Goal: Task Accomplishment & Management: Complete application form

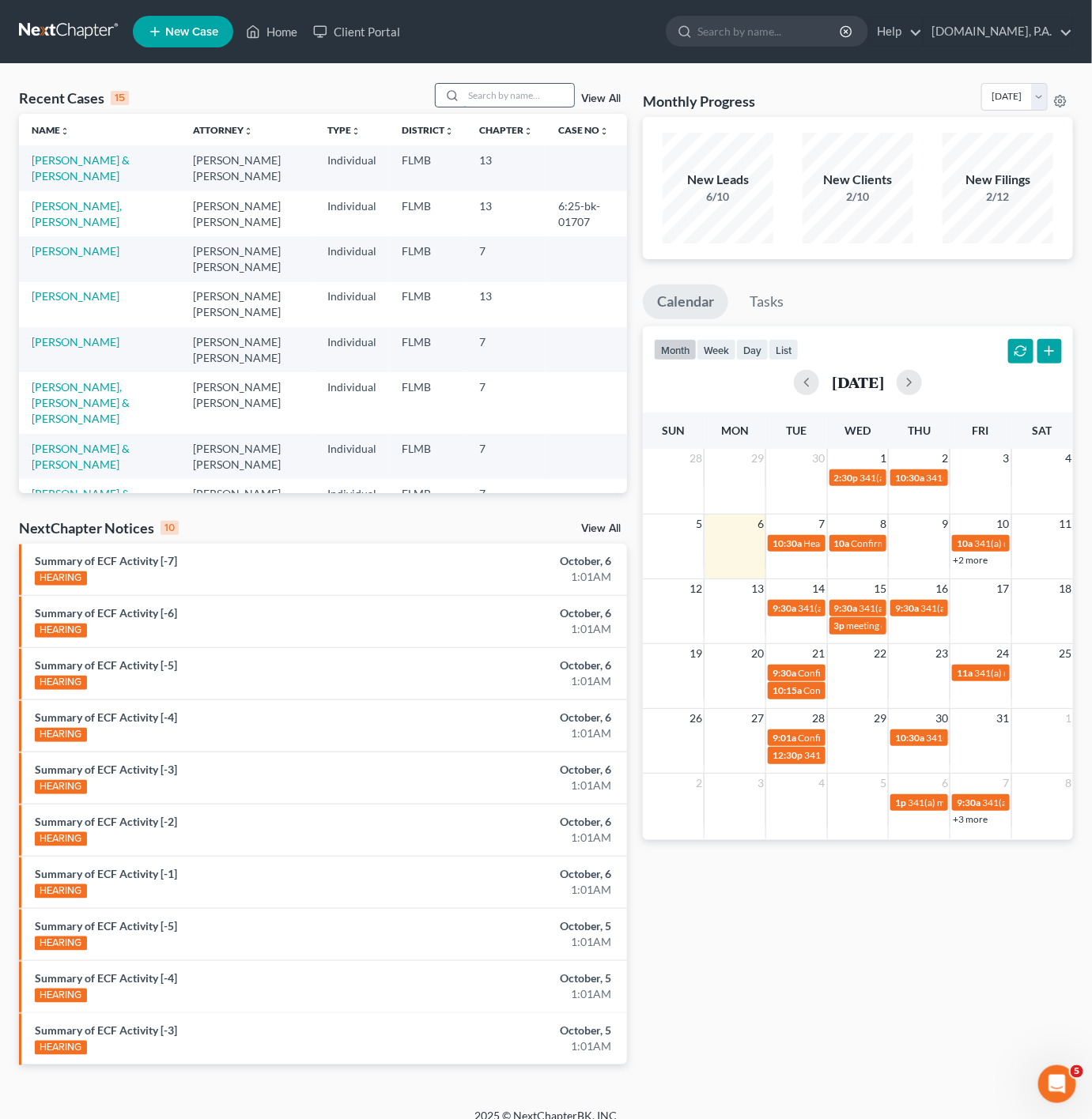
click at [544, 93] on input "search" at bounding box center [518, 95] width 111 height 23
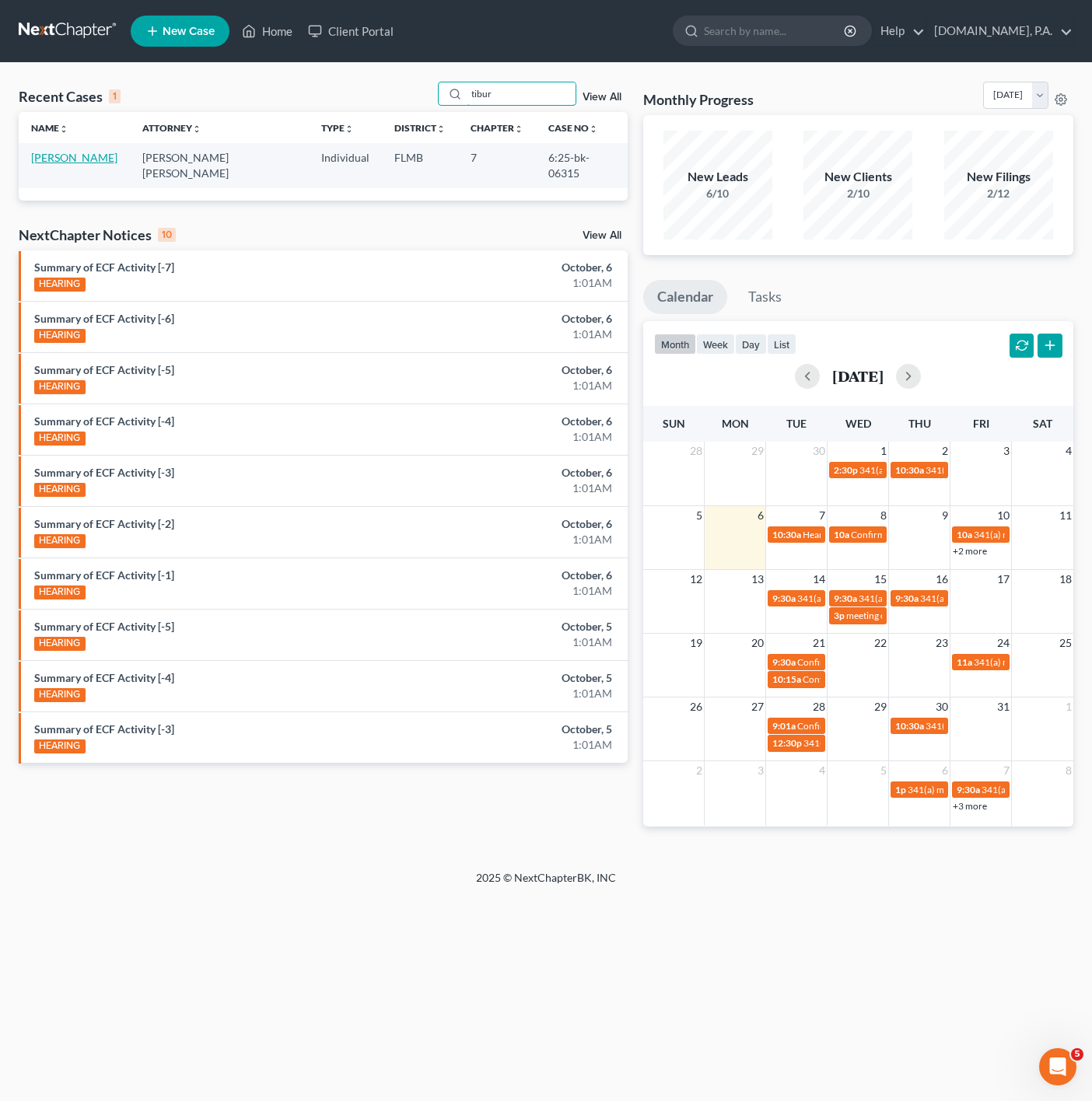
type input "tibur"
click at [84, 157] on link "[PERSON_NAME]" at bounding box center [74, 157] width 86 height 13
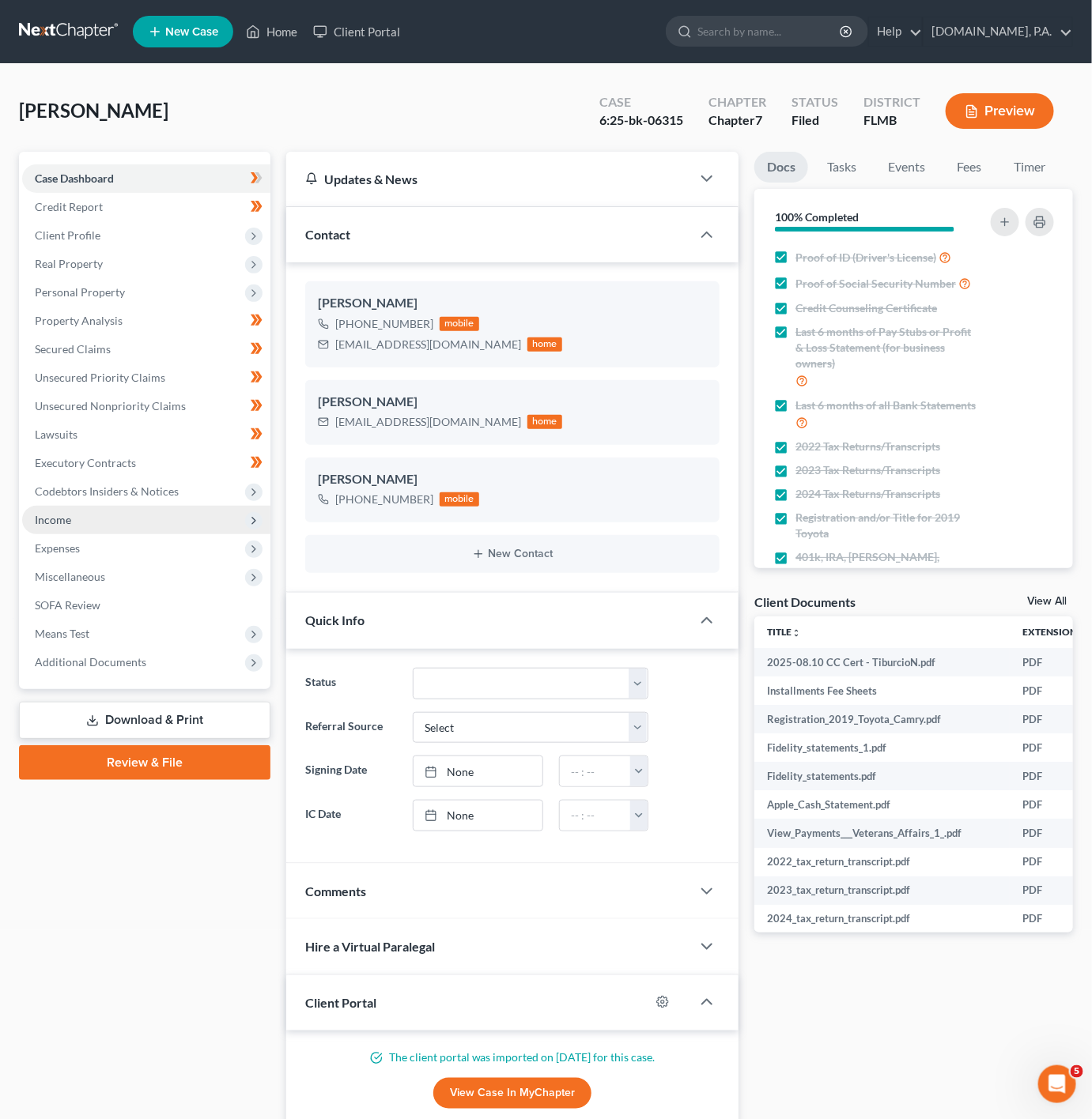
click at [198, 532] on span "Income" at bounding box center [146, 520] width 248 height 29
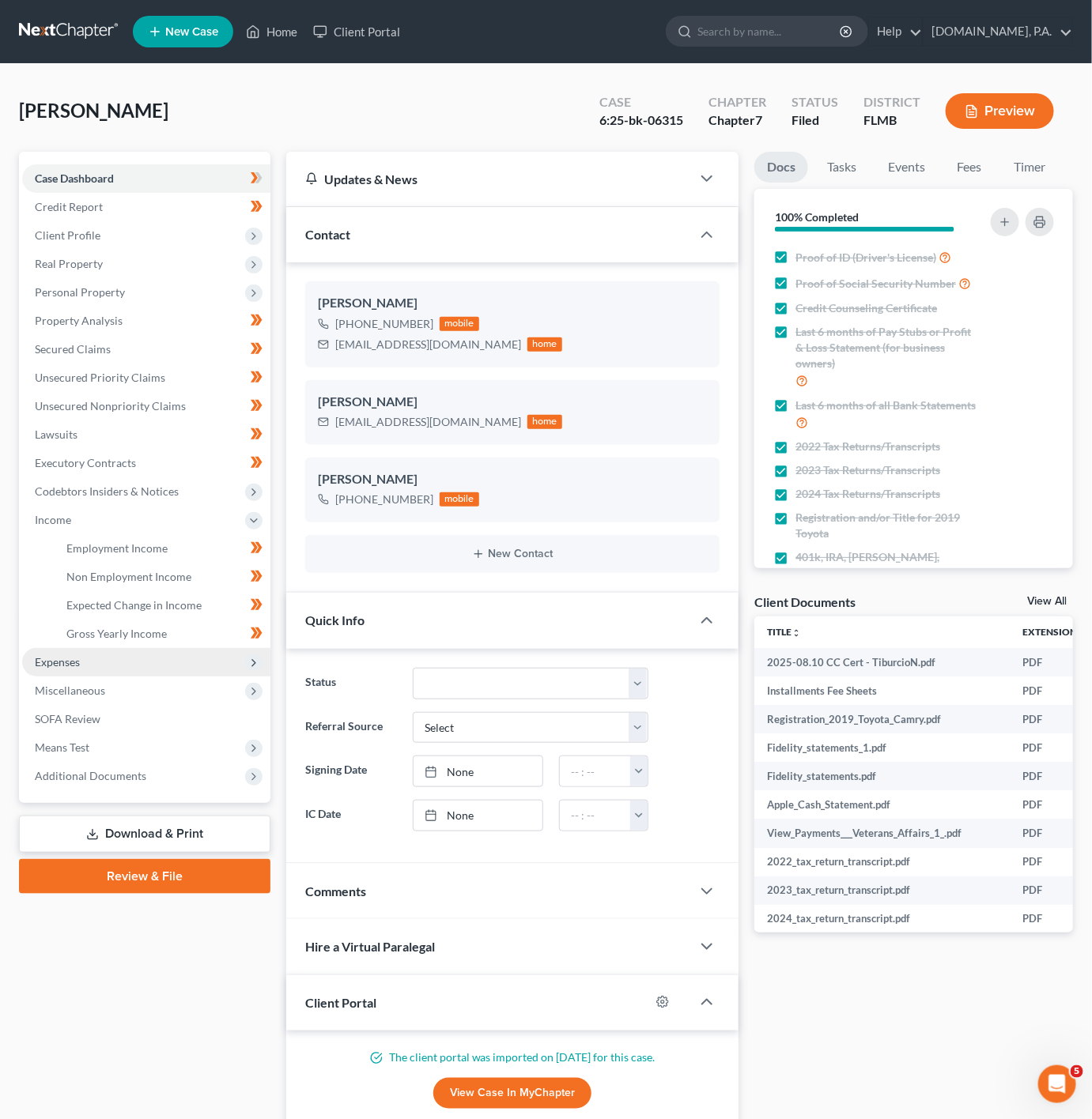
click at [193, 657] on span "Expenses" at bounding box center [146, 662] width 248 height 29
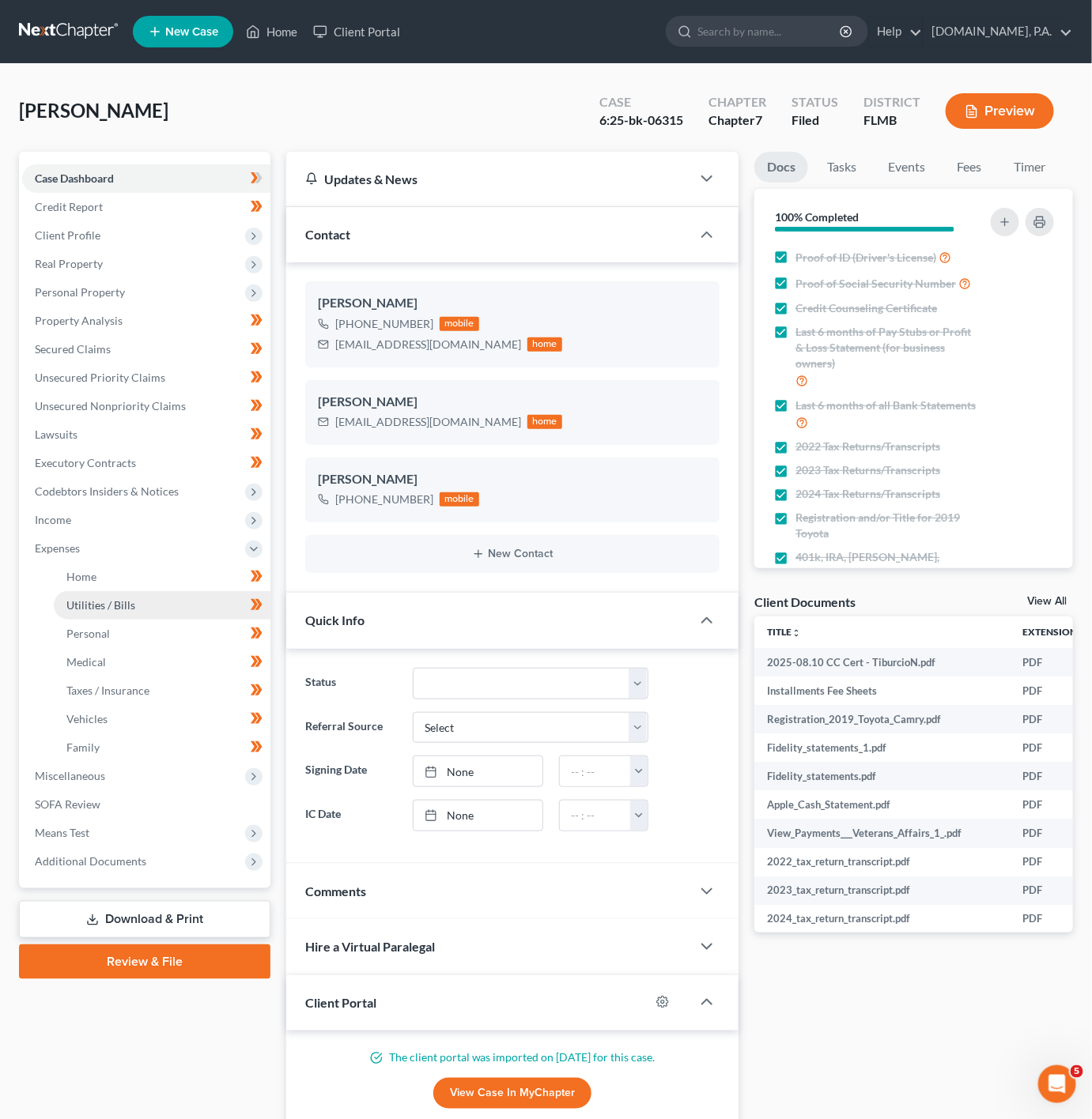
click at [154, 595] on link "Utilities / Bills" at bounding box center [162, 605] width 217 height 29
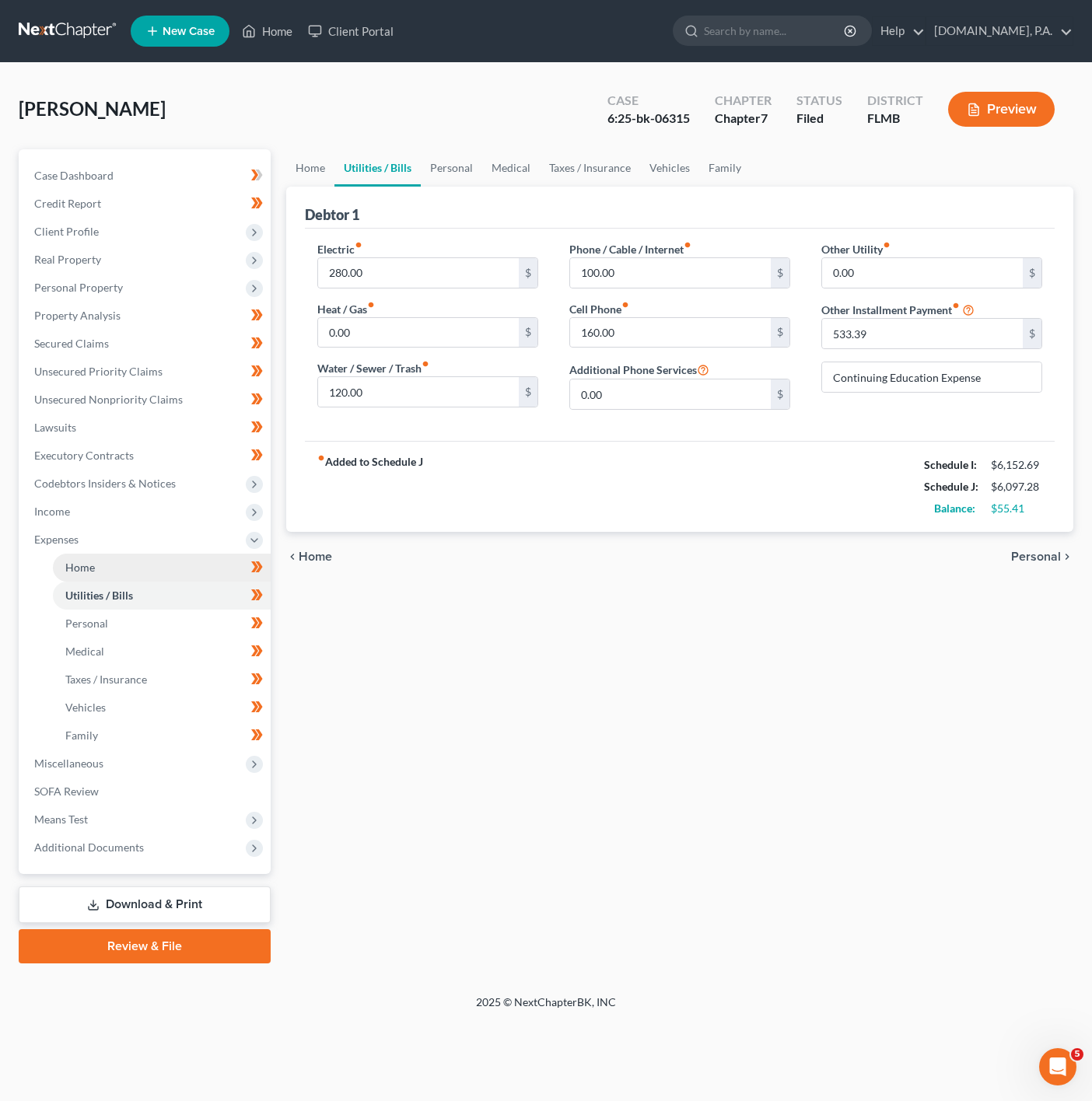
click at [154, 568] on link "Home" at bounding box center [162, 568] width 218 height 28
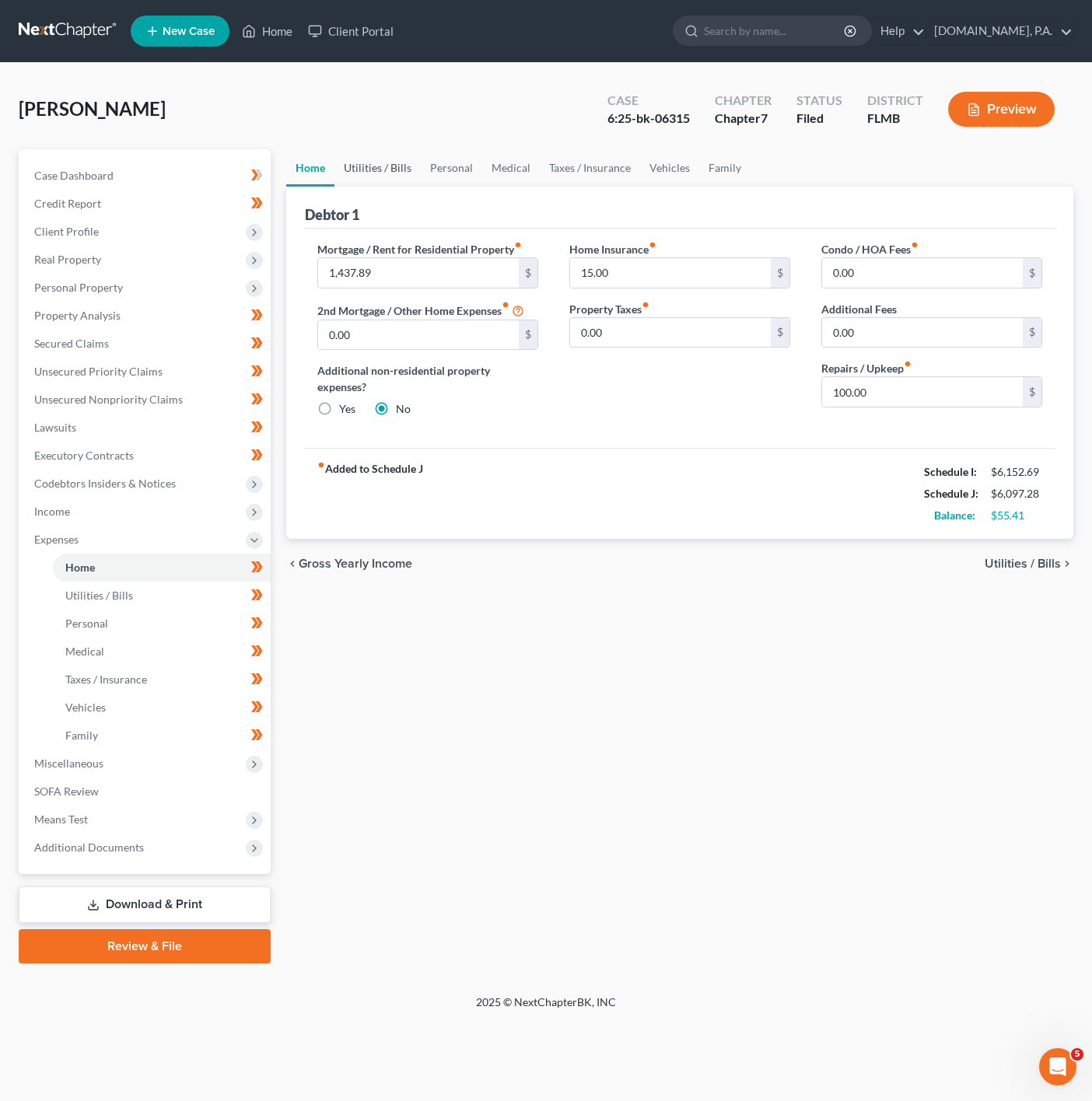
click at [388, 178] on link "Utilities / Bills" at bounding box center [378, 167] width 86 height 37
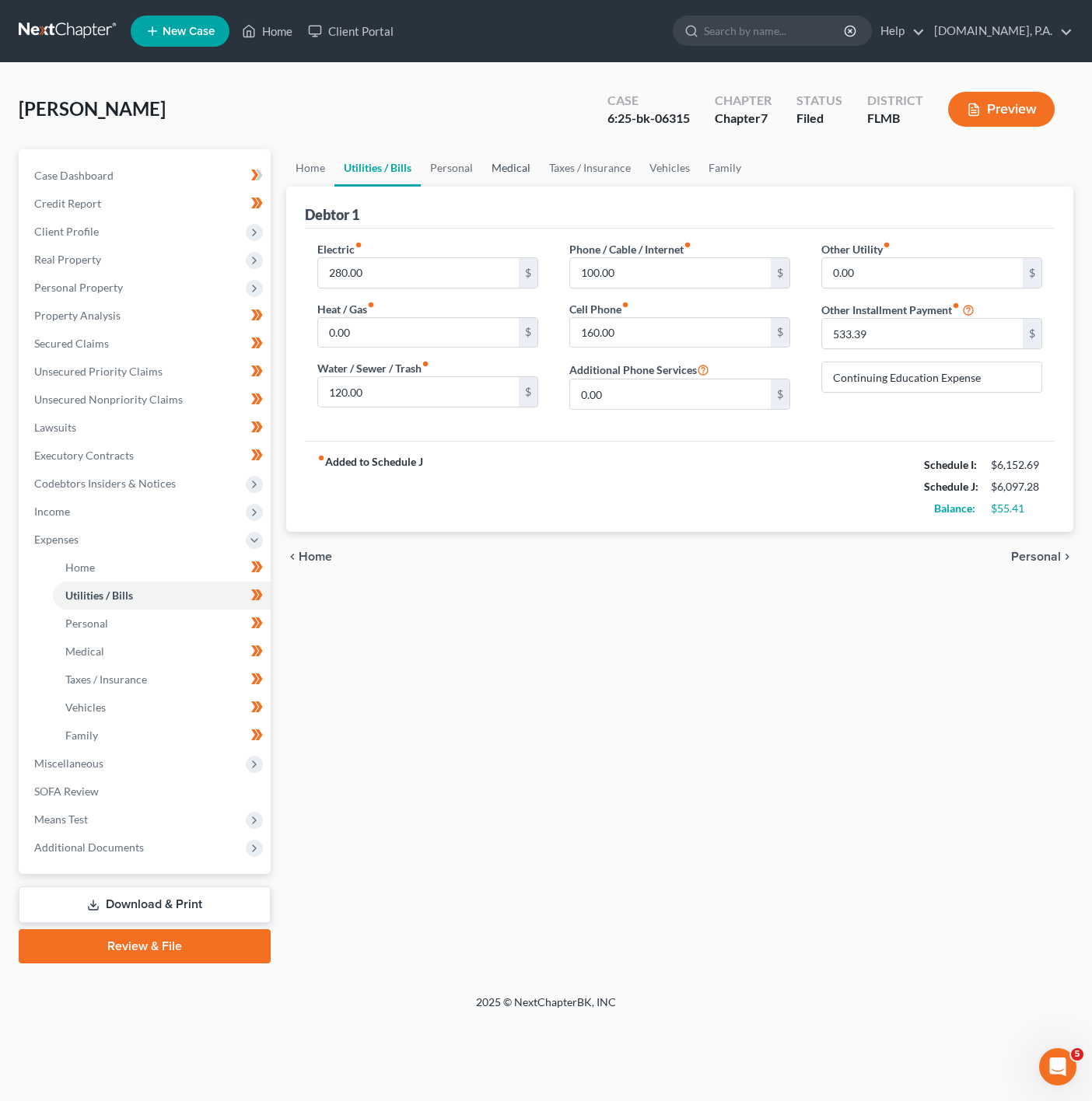
click at [509, 159] on link "Medical" at bounding box center [510, 167] width 58 height 37
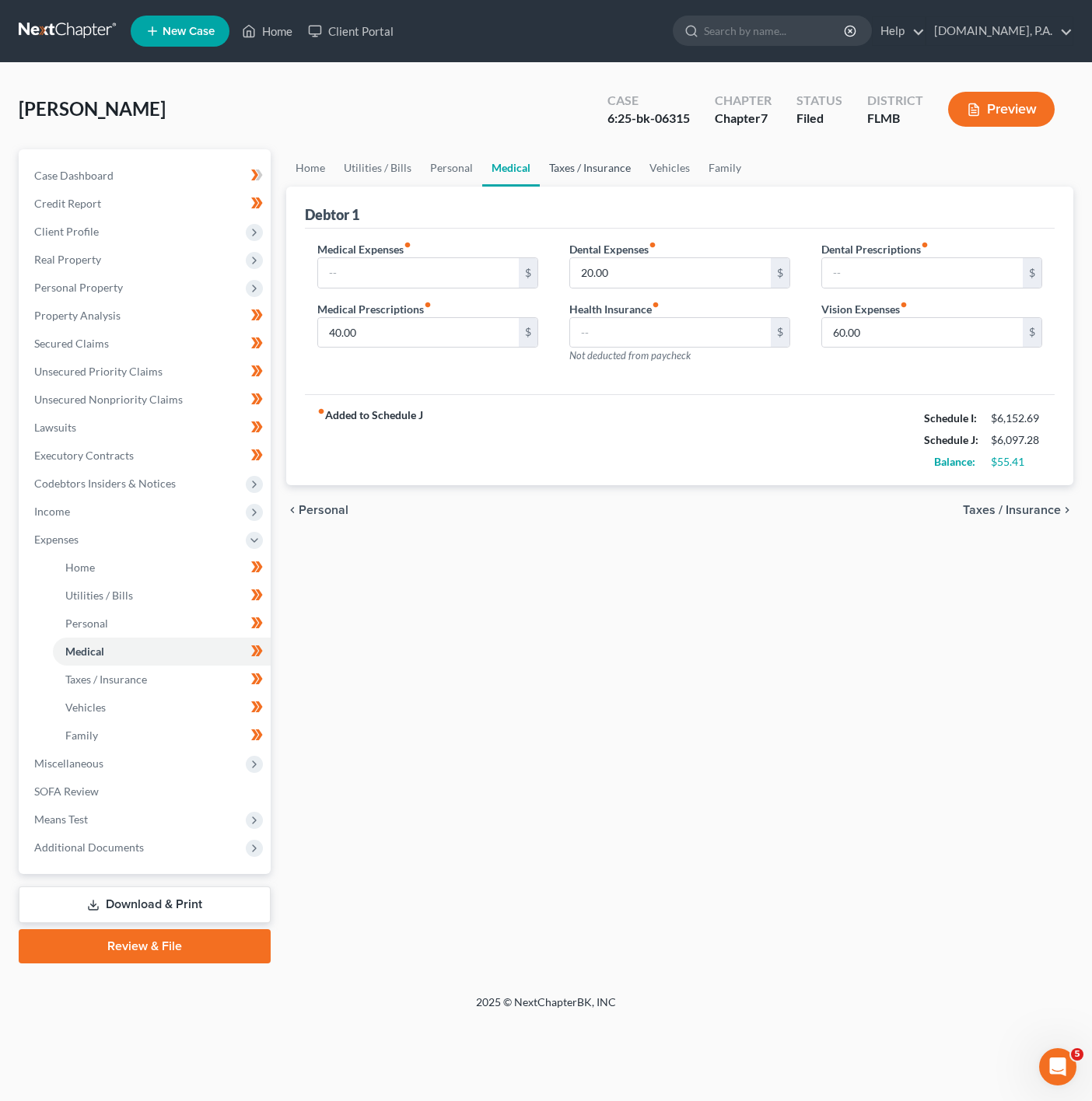
click at [575, 162] on link "Taxes / Insurance" at bounding box center [590, 167] width 101 height 37
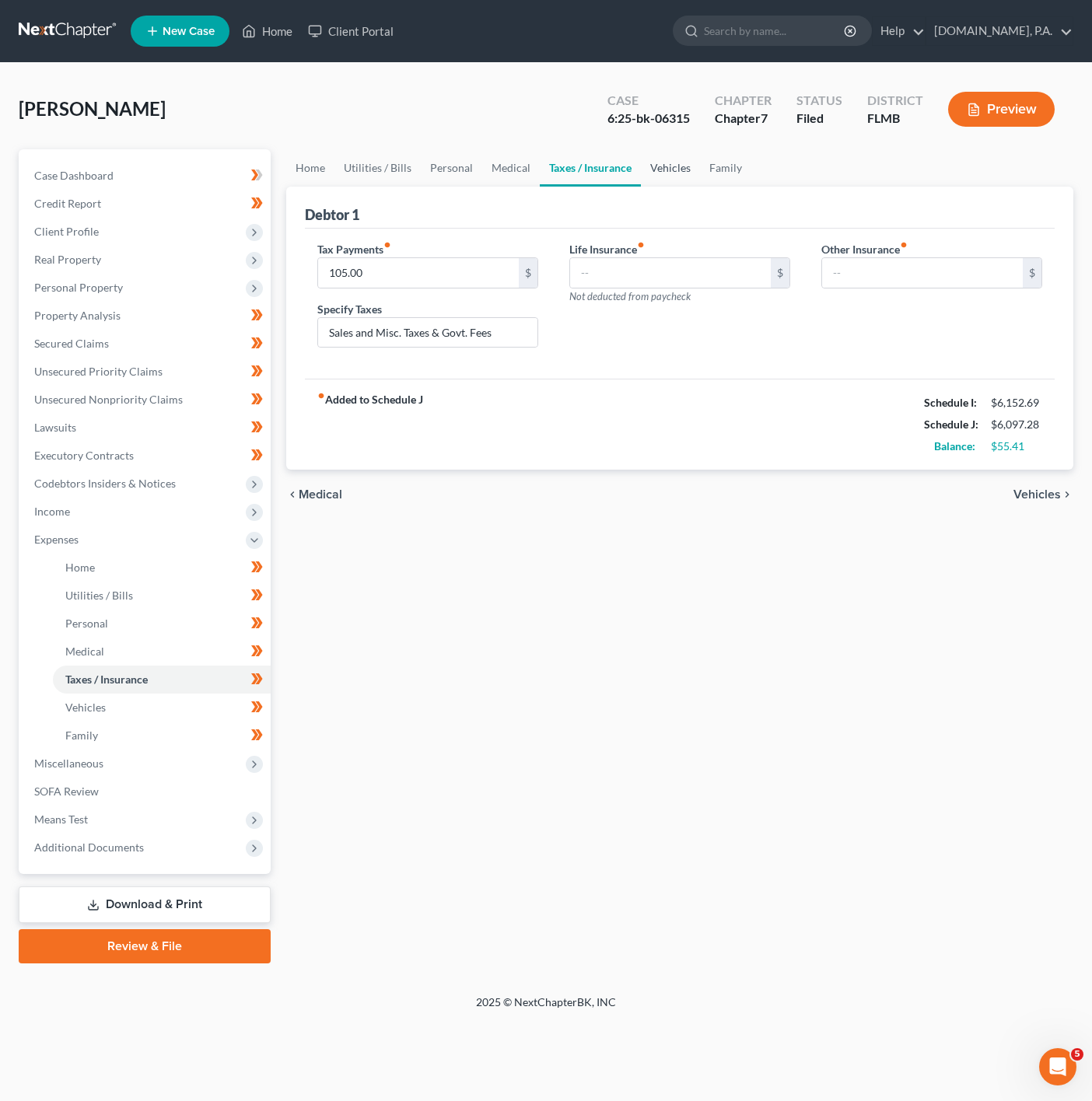
click at [648, 170] on link "Vehicles" at bounding box center [670, 167] width 59 height 37
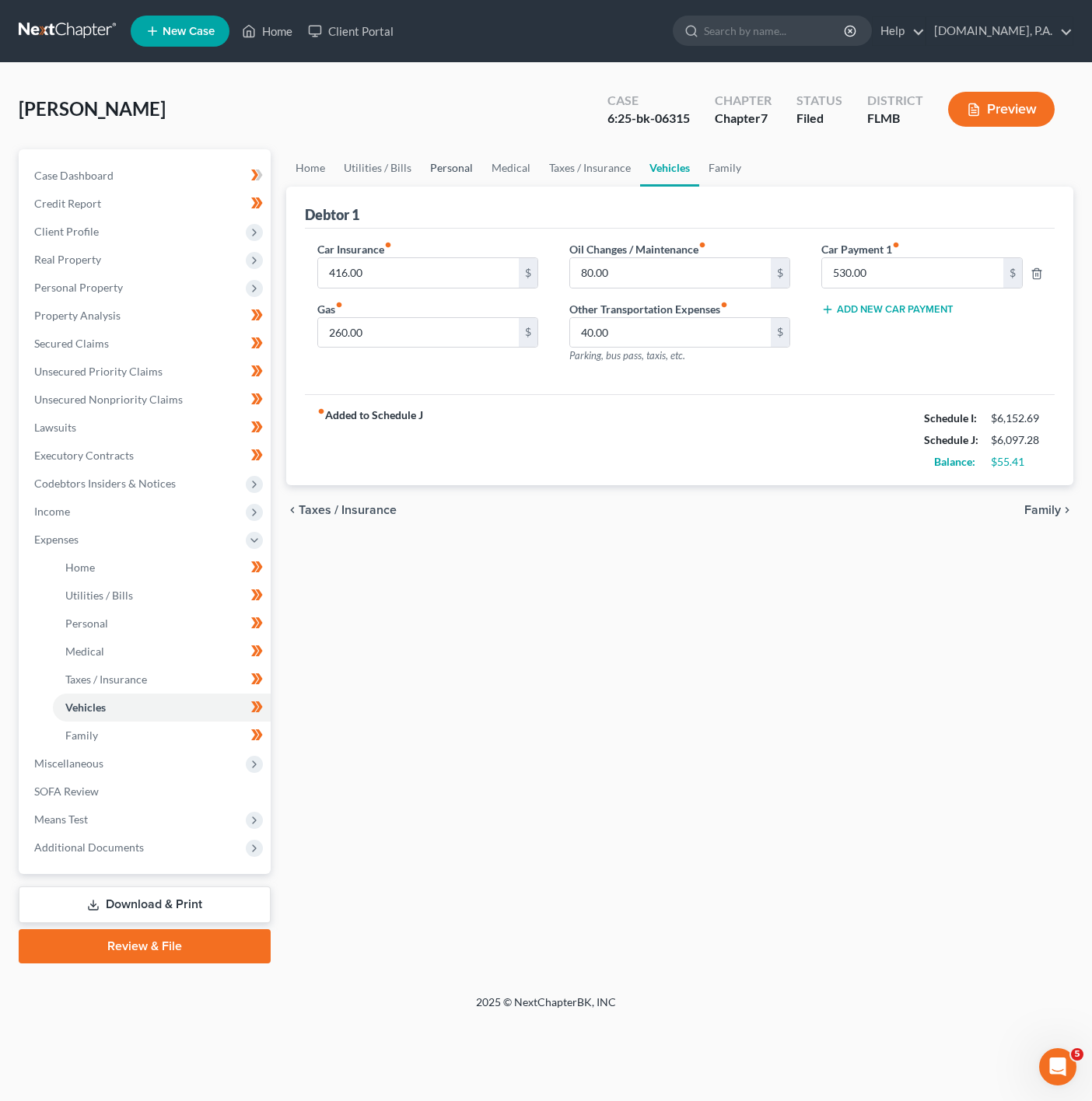
click at [446, 166] on link "Personal" at bounding box center [451, 167] width 61 height 37
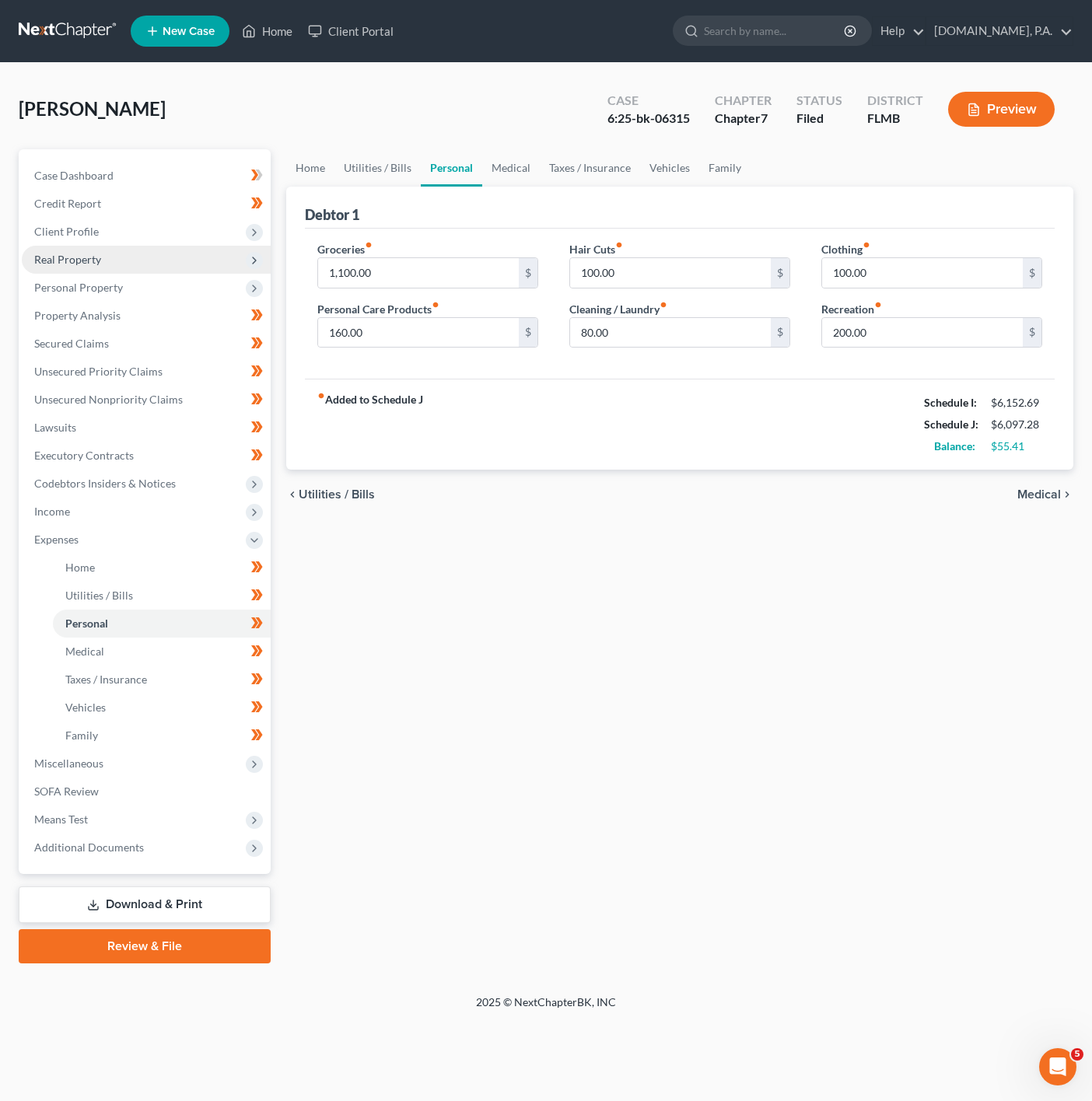
click at [208, 255] on span "Real Property" at bounding box center [146, 260] width 249 height 28
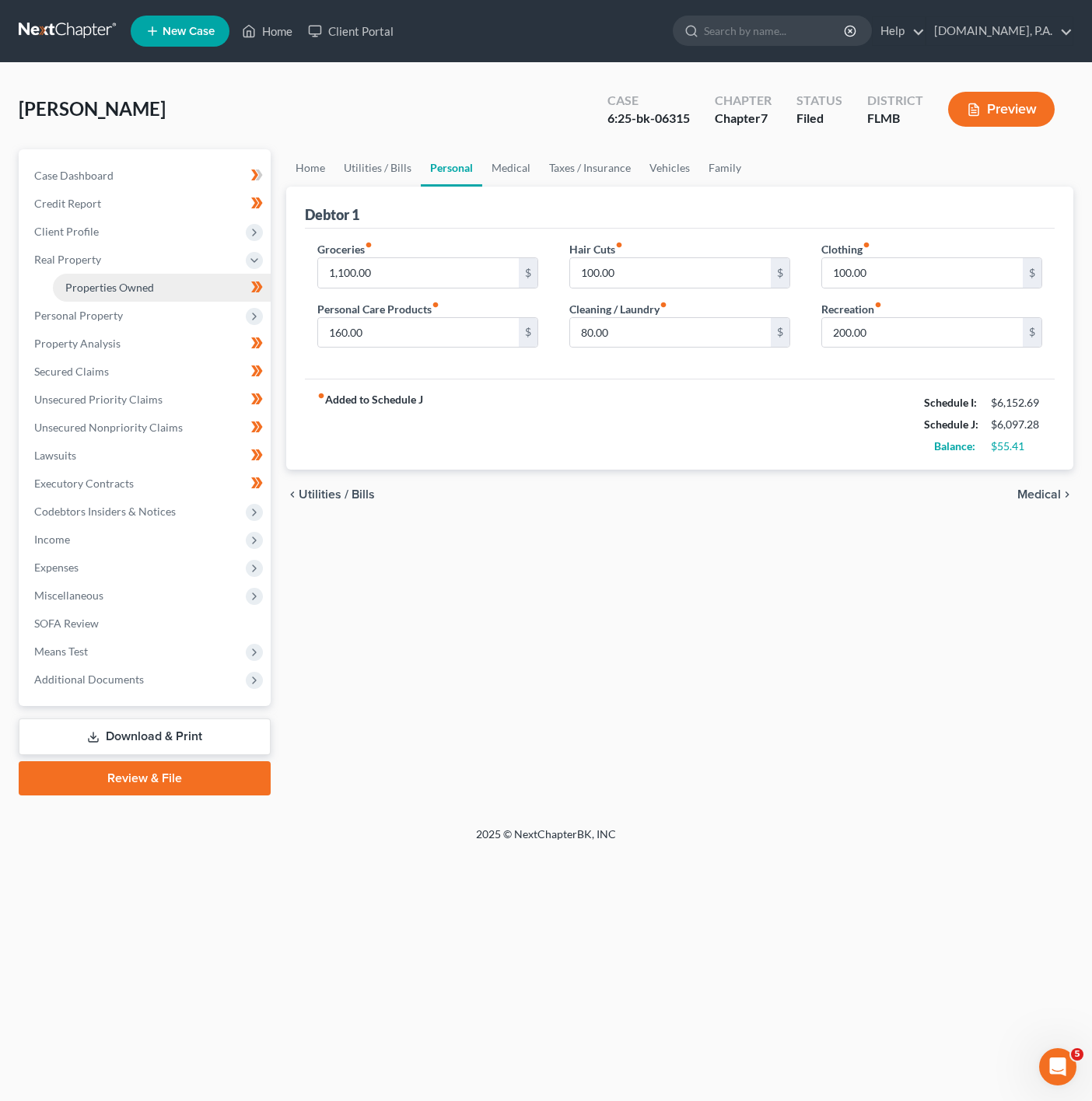
click at [178, 299] on link "Properties Owned" at bounding box center [162, 287] width 218 height 28
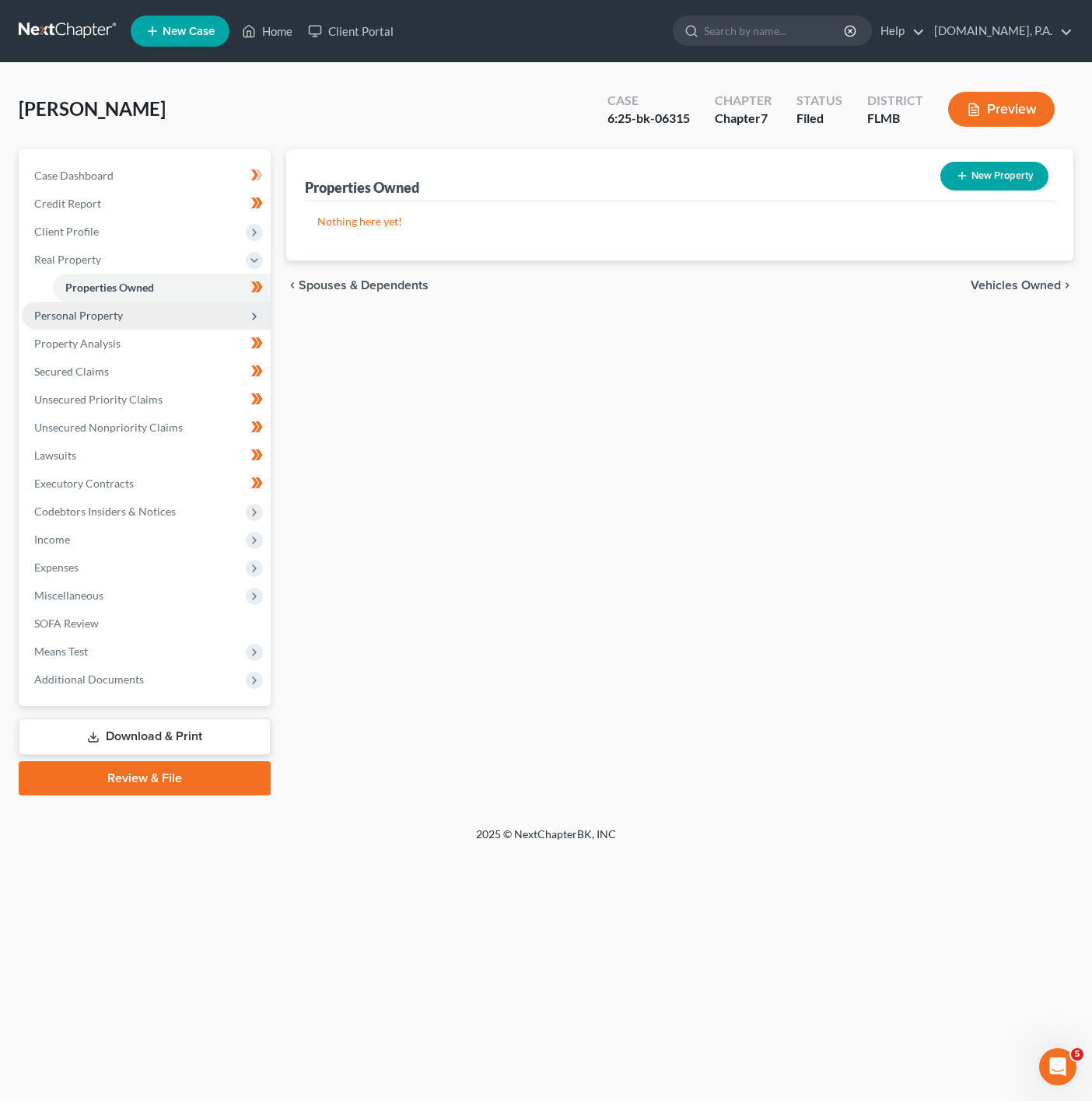
click at [156, 309] on span "Personal Property" at bounding box center [146, 315] width 249 height 28
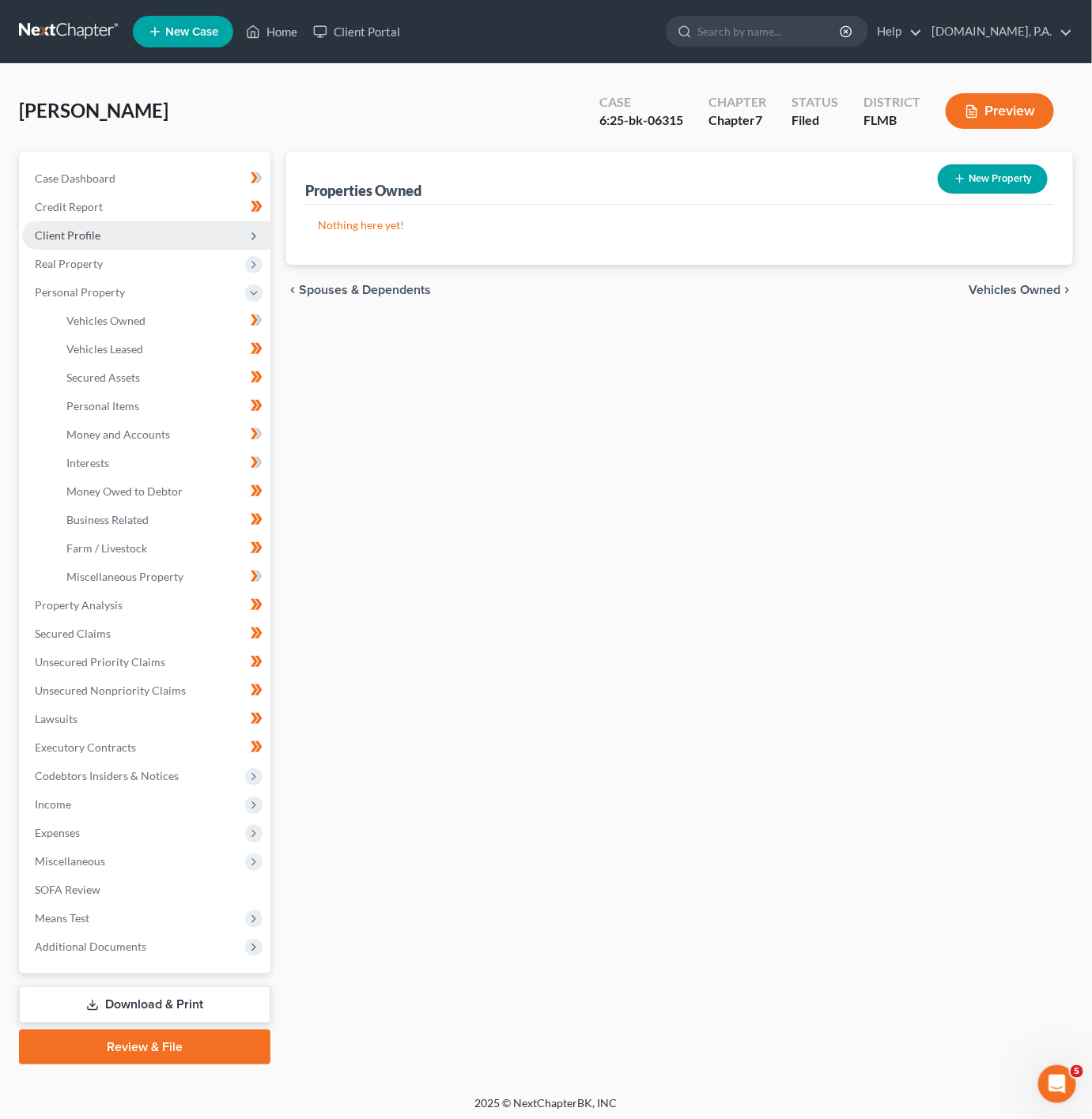
click at [230, 238] on span "Client Profile" at bounding box center [146, 235] width 248 height 29
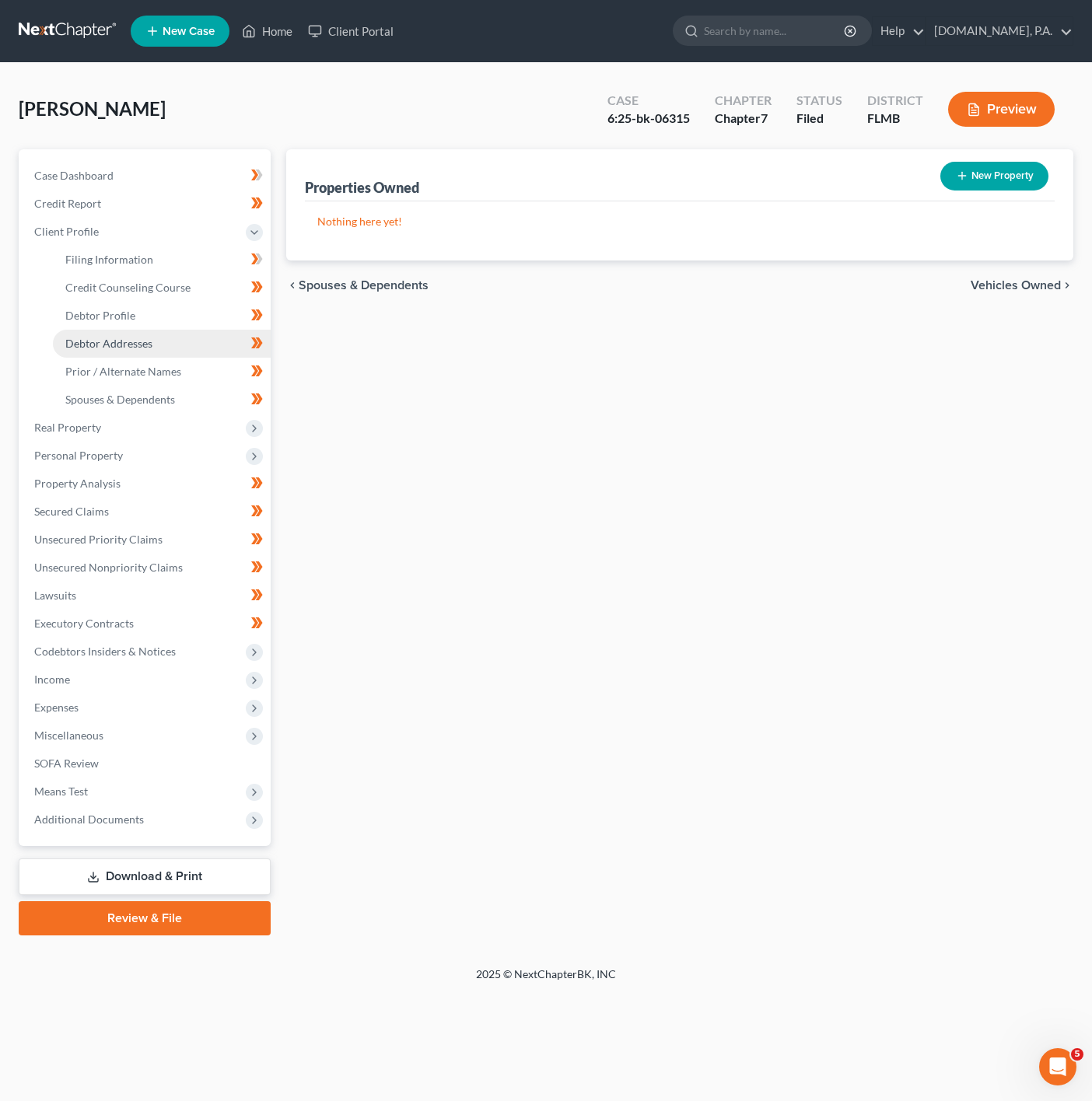
click at [164, 332] on link "Debtor Addresses" at bounding box center [162, 344] width 218 height 28
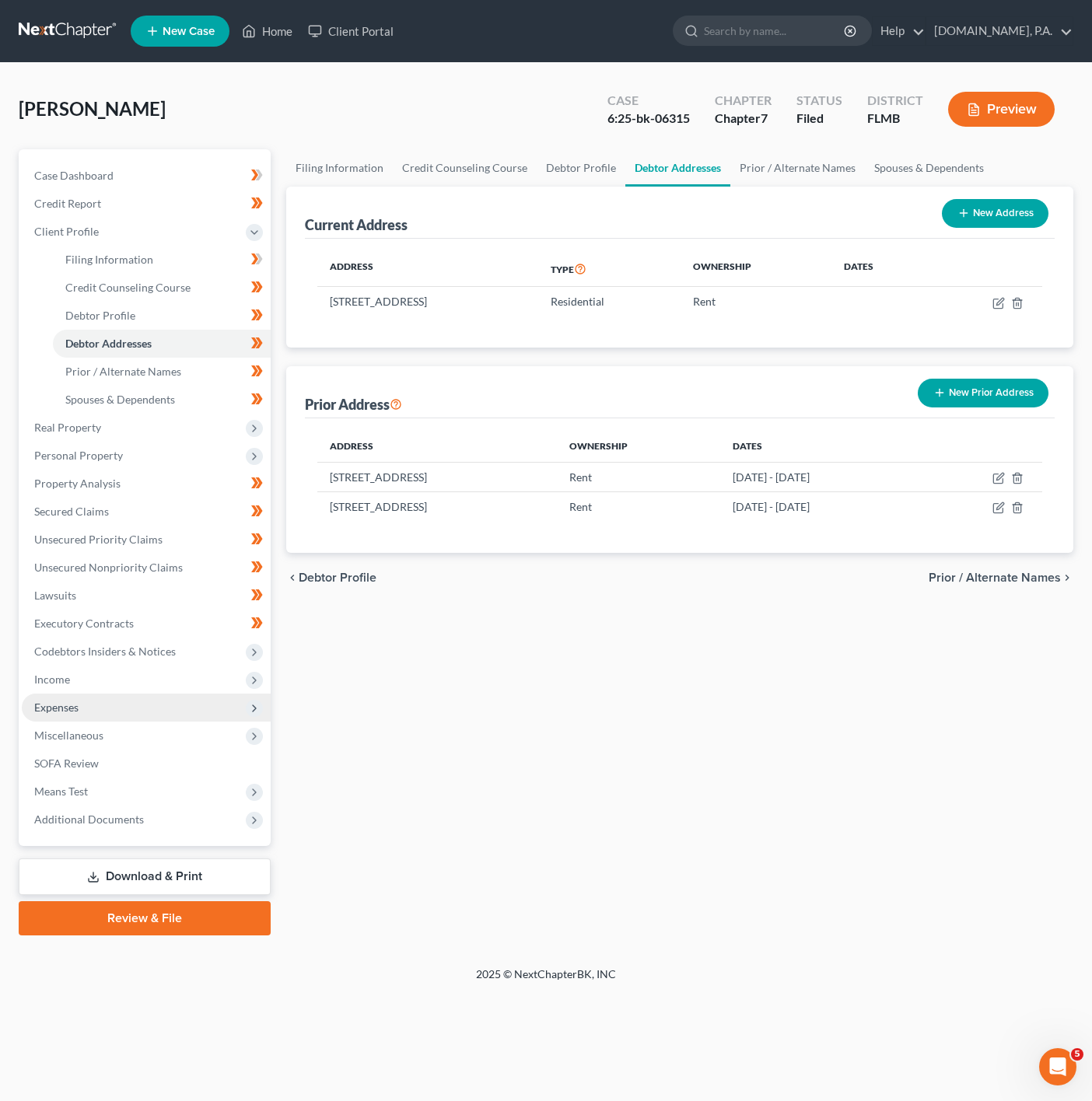
click at [204, 705] on span "Expenses" at bounding box center [146, 708] width 249 height 28
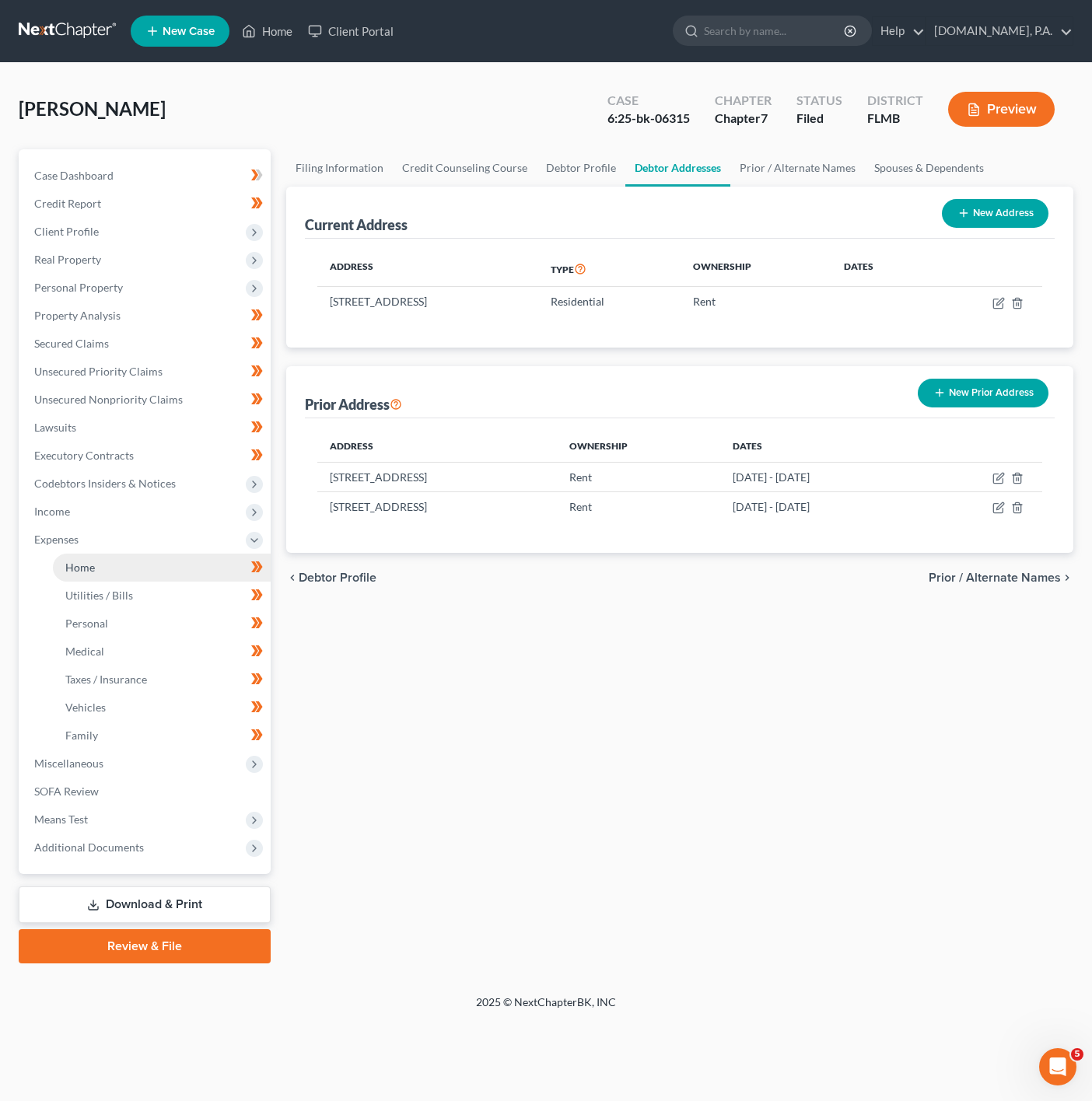
click at [180, 570] on link "Home" at bounding box center [162, 568] width 218 height 28
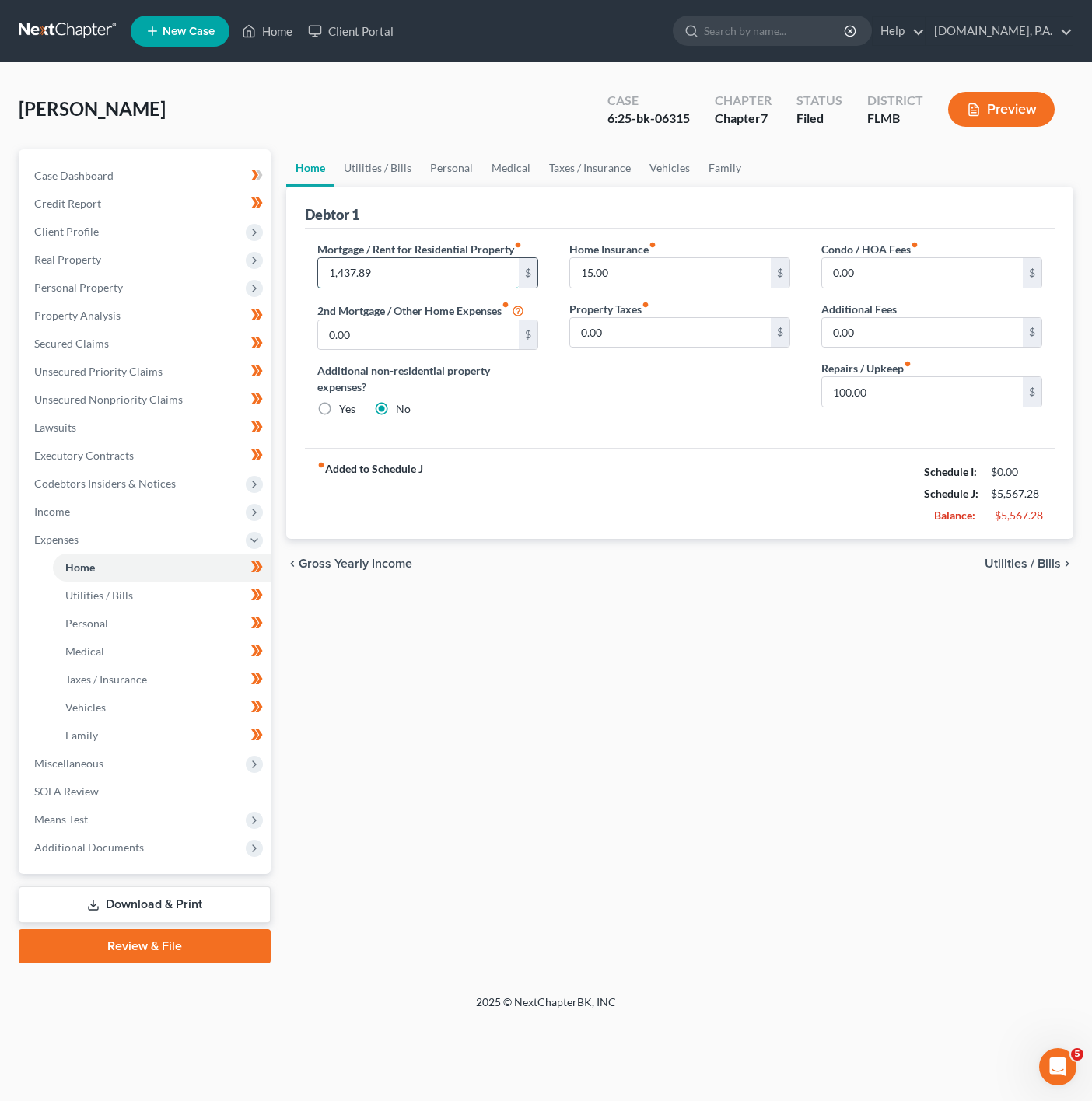
click at [395, 273] on input "1,437.89" at bounding box center [418, 273] width 200 height 29
type input "1,654"
click at [397, 159] on link "Utilities / Bills" at bounding box center [378, 167] width 86 height 37
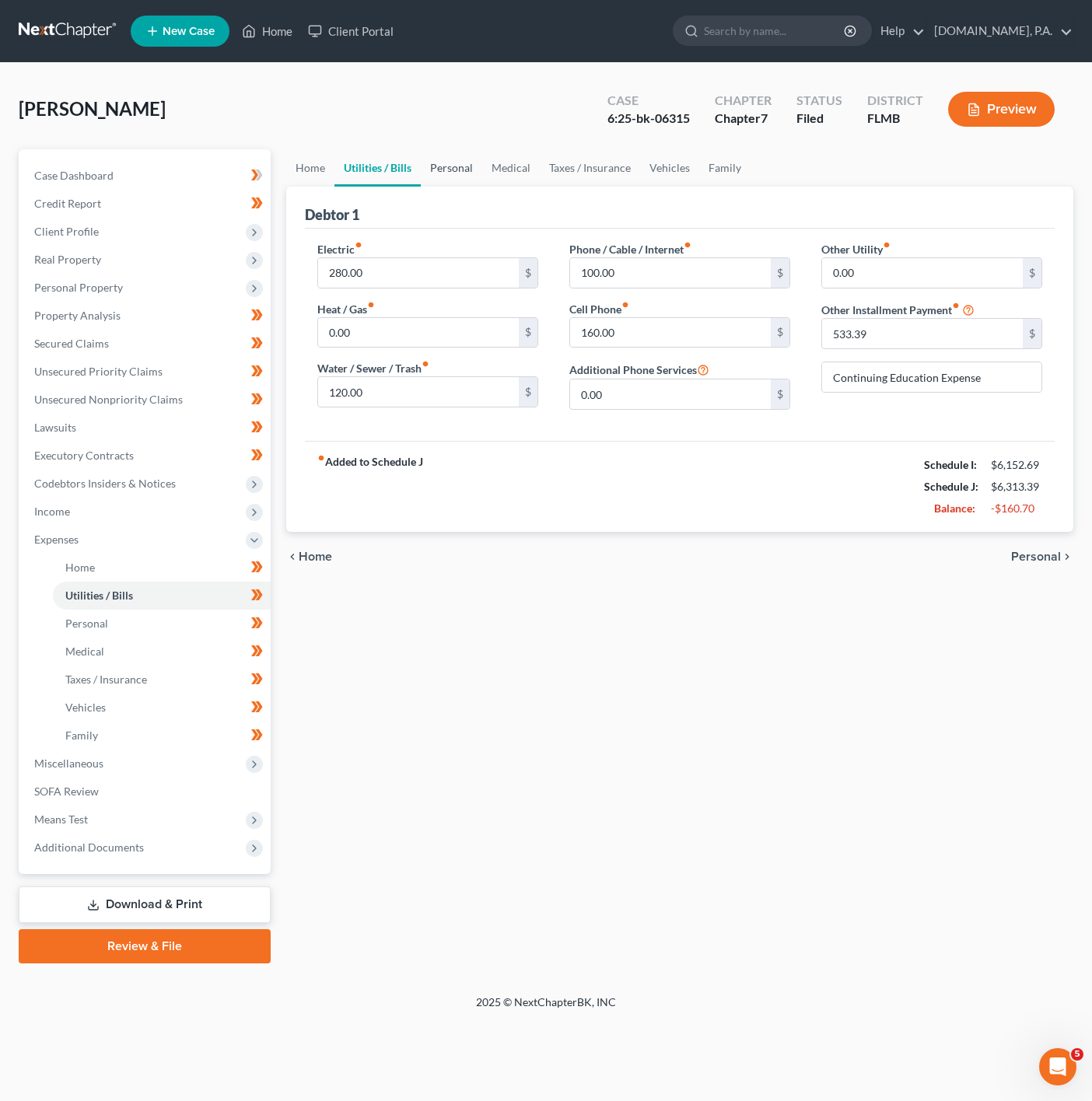
click at [423, 166] on link "Personal" at bounding box center [451, 167] width 61 height 37
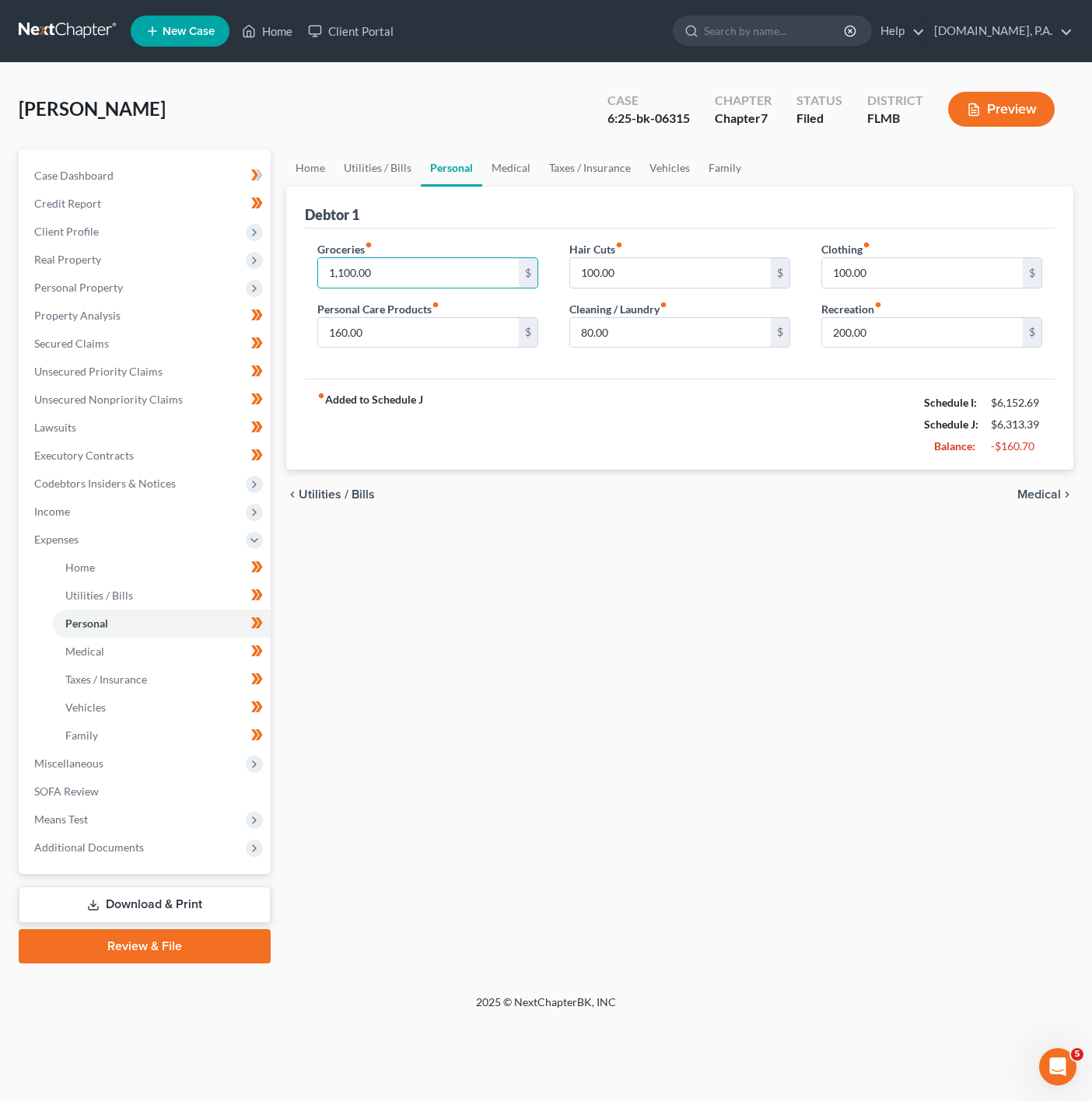
drag, startPoint x: 369, startPoint y: 278, endPoint x: 369, endPoint y: 296, distance: 18.0
click at [369, 278] on input "1,100.00" at bounding box center [418, 273] width 200 height 29
type input "1,000"
click at [570, 358] on div "Hair Cuts fiber_manual_record 100.00 $ Cleaning / Laundry fiber_manual_record 8…" at bounding box center [680, 301] width 252 height 120
click at [460, 169] on link "Personal" at bounding box center [451, 167] width 61 height 37
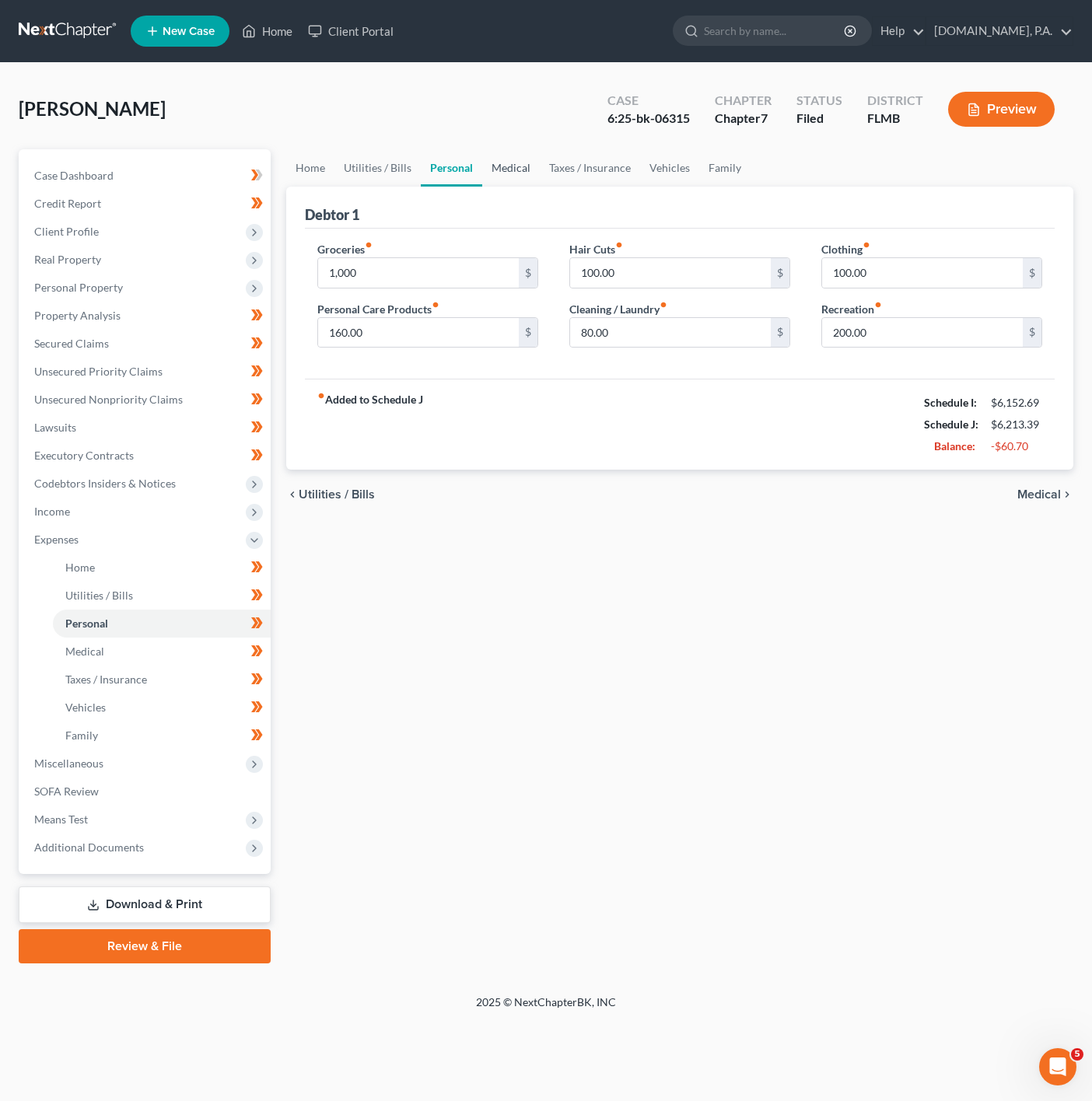
click at [512, 166] on link "Medical" at bounding box center [510, 167] width 58 height 37
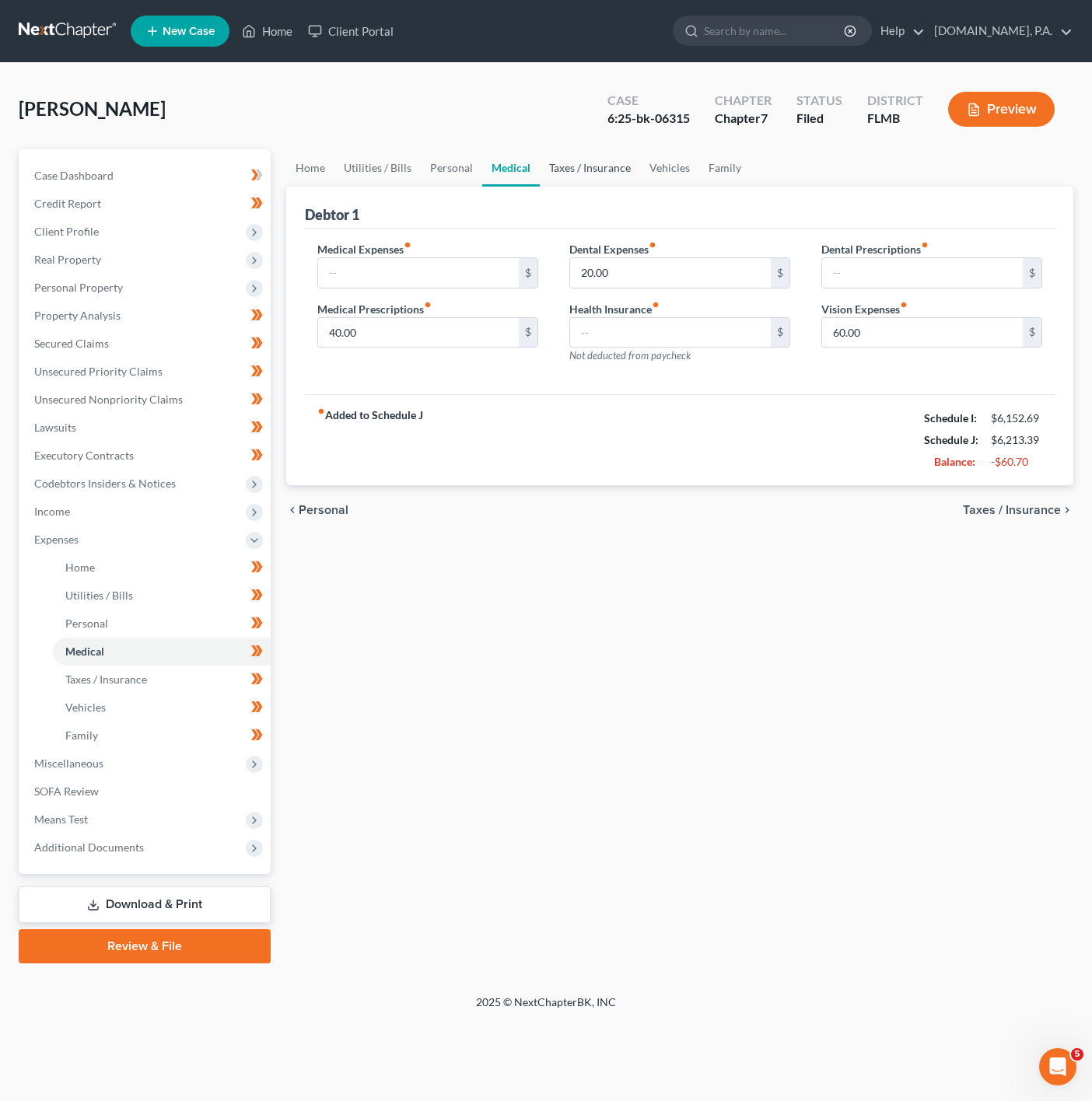
click at [603, 166] on link "Taxes / Insurance" at bounding box center [590, 167] width 101 height 37
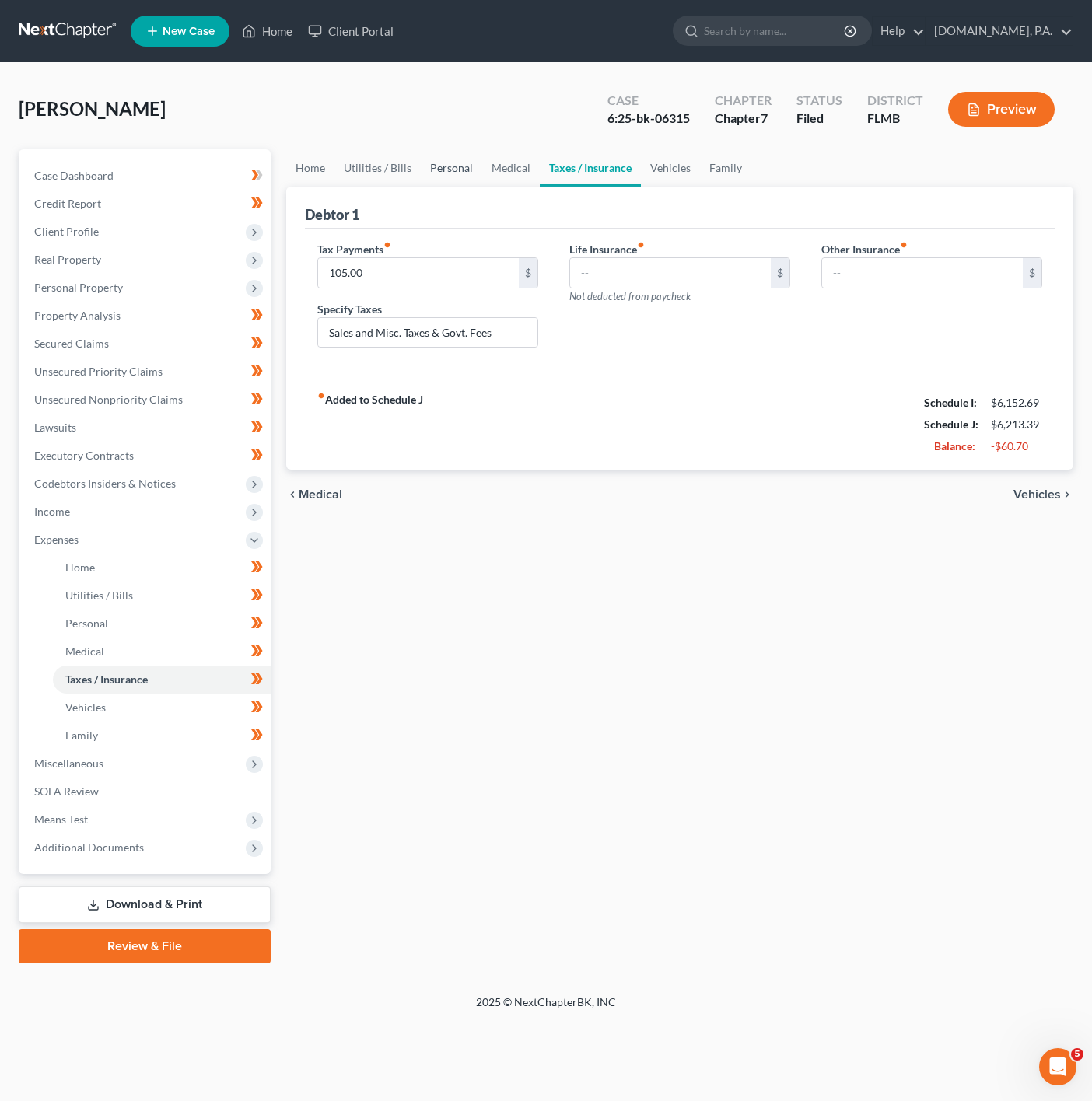
click at [466, 179] on link "Personal" at bounding box center [451, 167] width 61 height 37
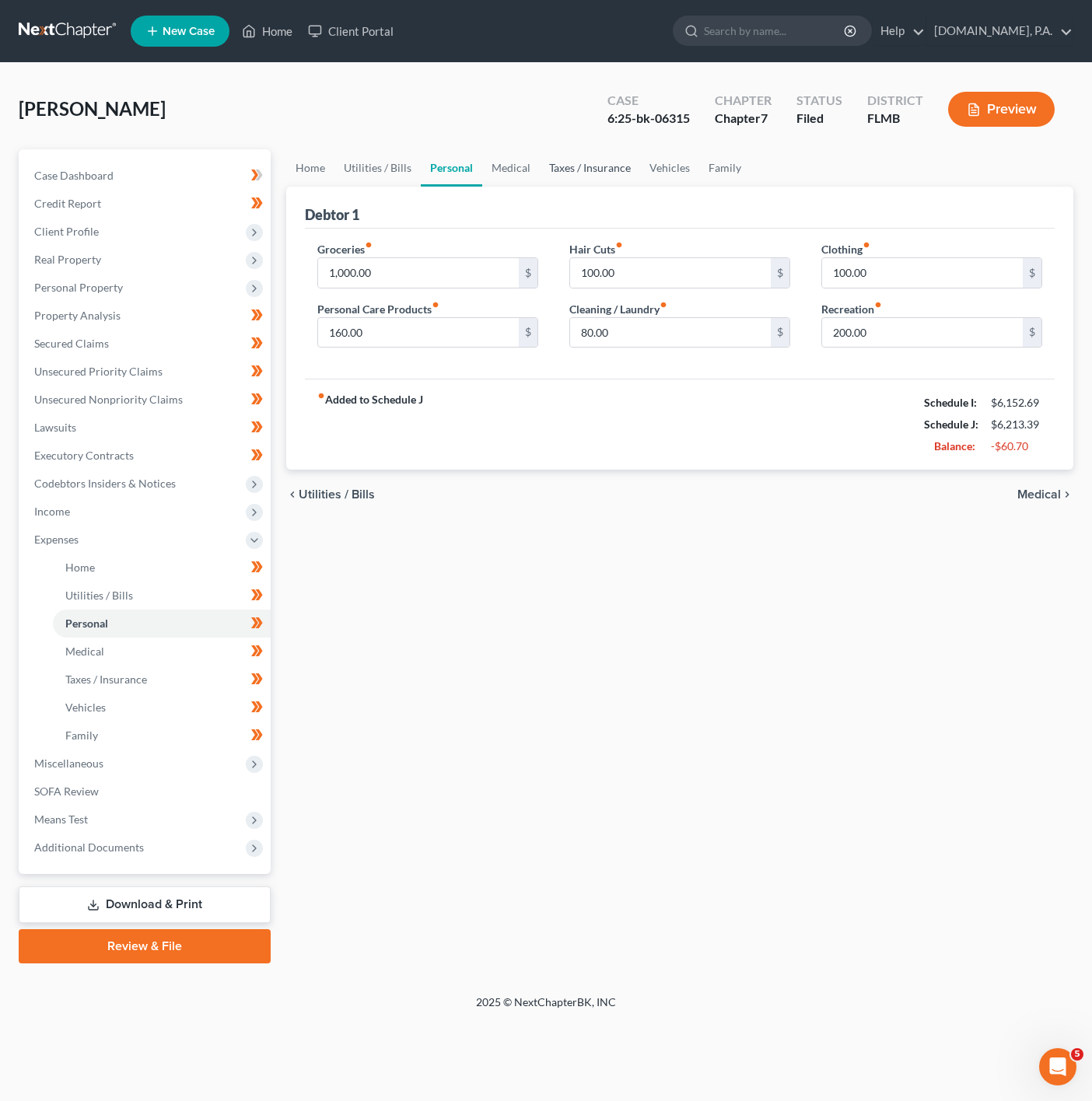
click at [588, 173] on link "Taxes / Insurance" at bounding box center [590, 167] width 101 height 37
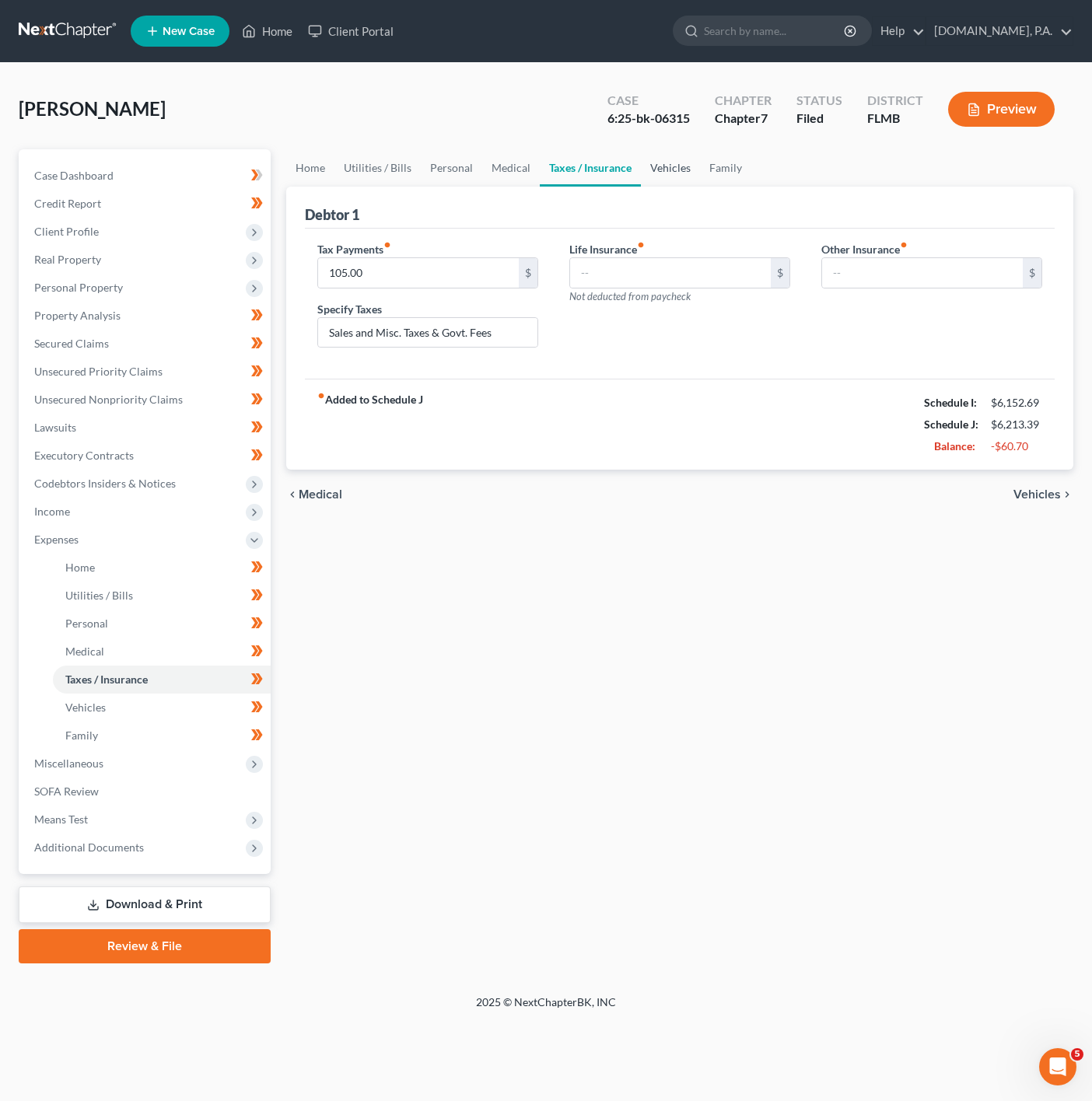
click at [686, 174] on link "Vehicles" at bounding box center [670, 167] width 59 height 37
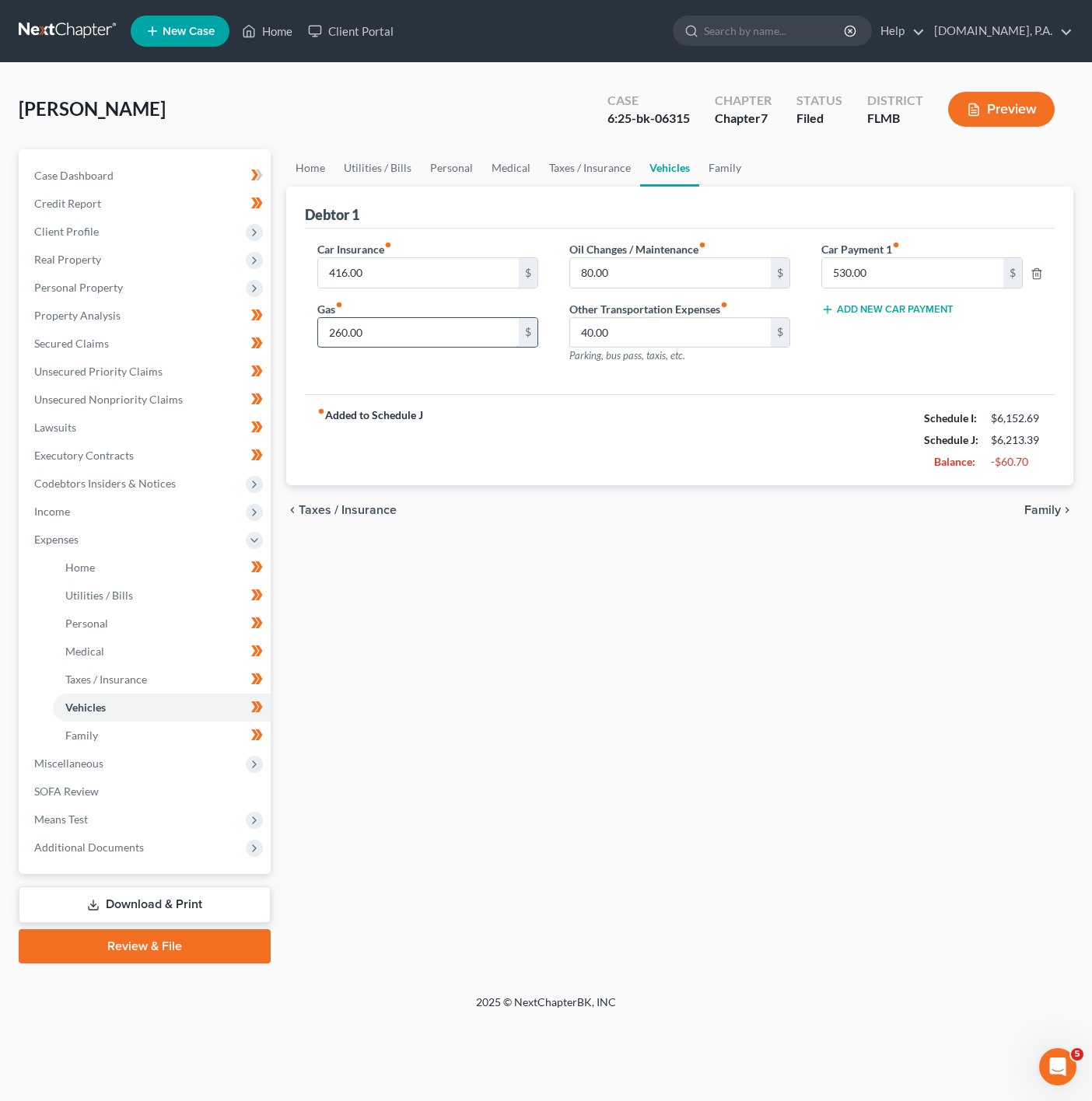
click at [381, 327] on input "260.00" at bounding box center [418, 333] width 200 height 29
type input "2"
type input "160"
click at [762, 458] on div "fiber_manual_record Added to Schedule J Schedule I: $6,152.69 Schedule J: $6,11…" at bounding box center [680, 440] width 750 height 91
click at [549, 185] on link "Taxes / Insurance" at bounding box center [590, 167] width 101 height 37
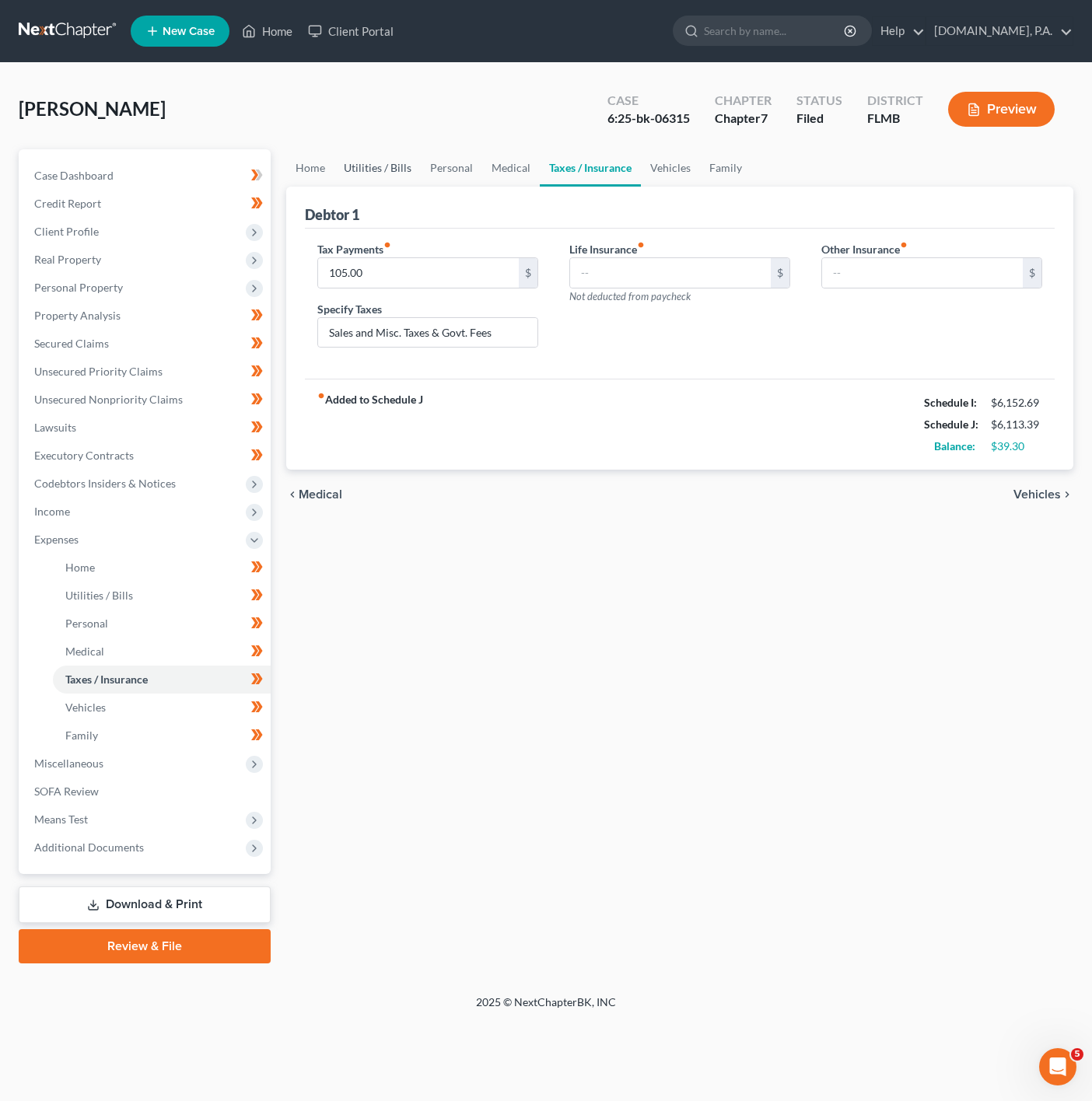
click at [401, 164] on link "Utilities / Bills" at bounding box center [378, 167] width 86 height 37
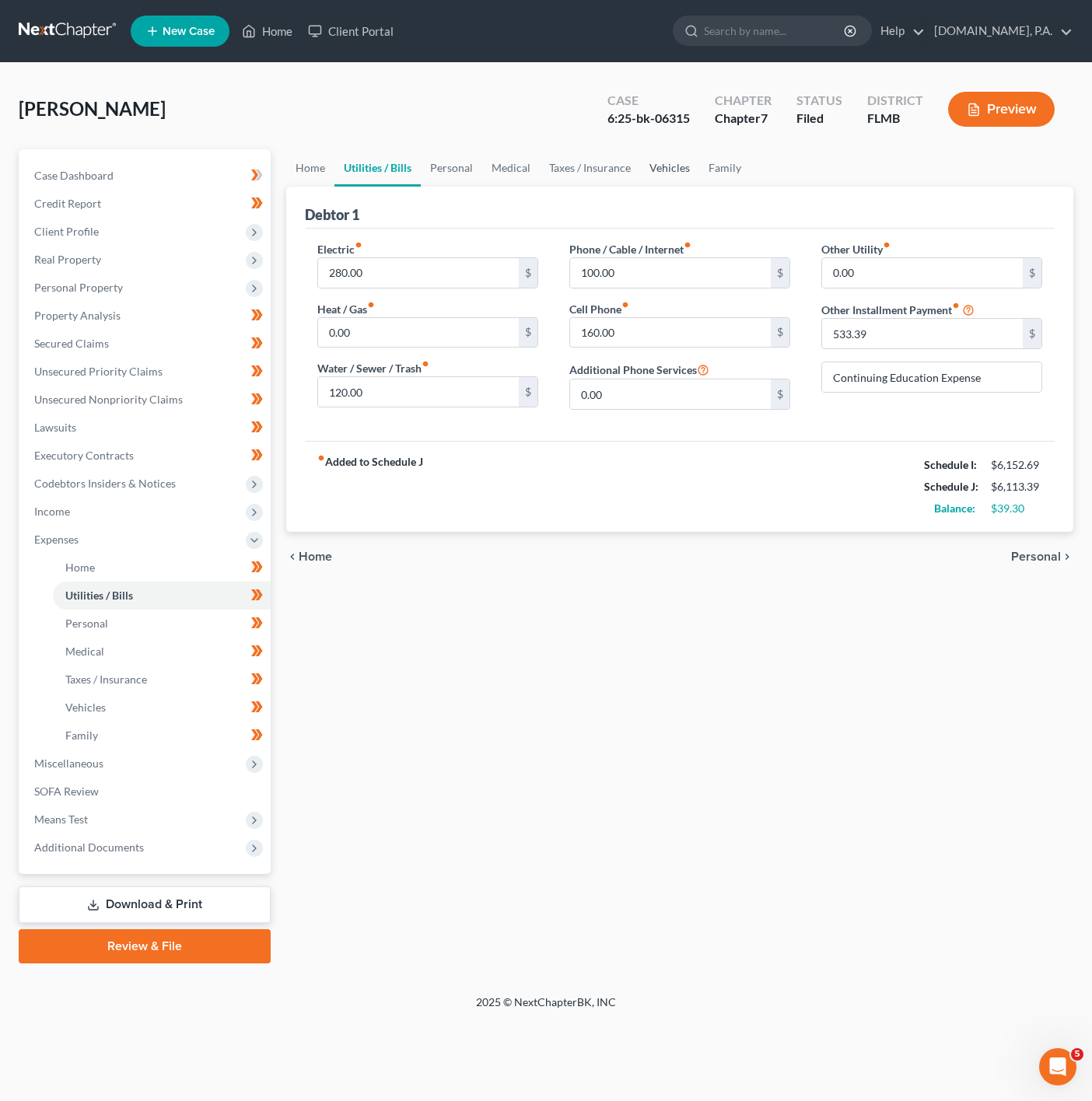
click at [687, 166] on link "Vehicles" at bounding box center [669, 167] width 59 height 37
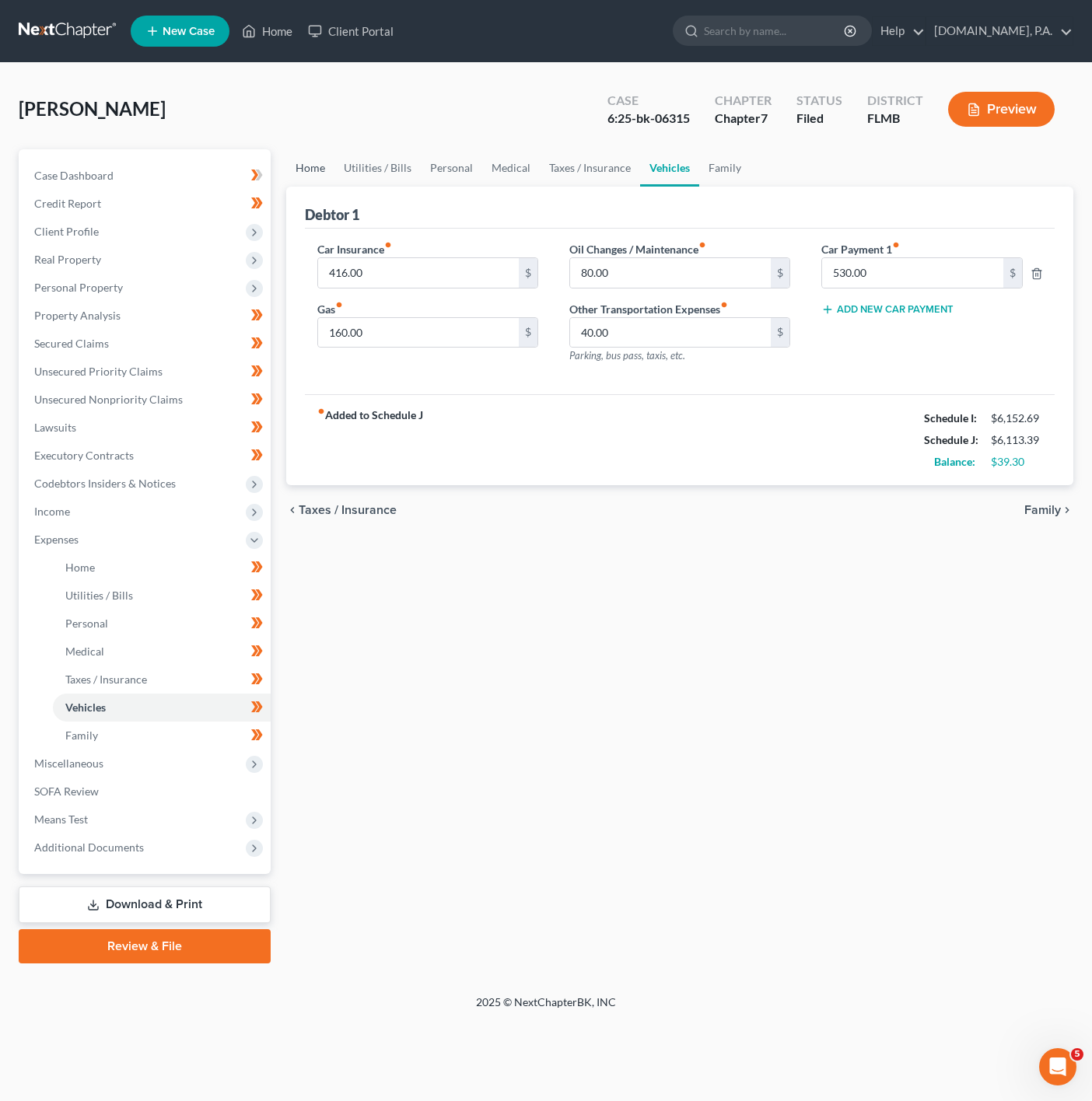
click at [311, 174] on link "Home" at bounding box center [310, 167] width 48 height 37
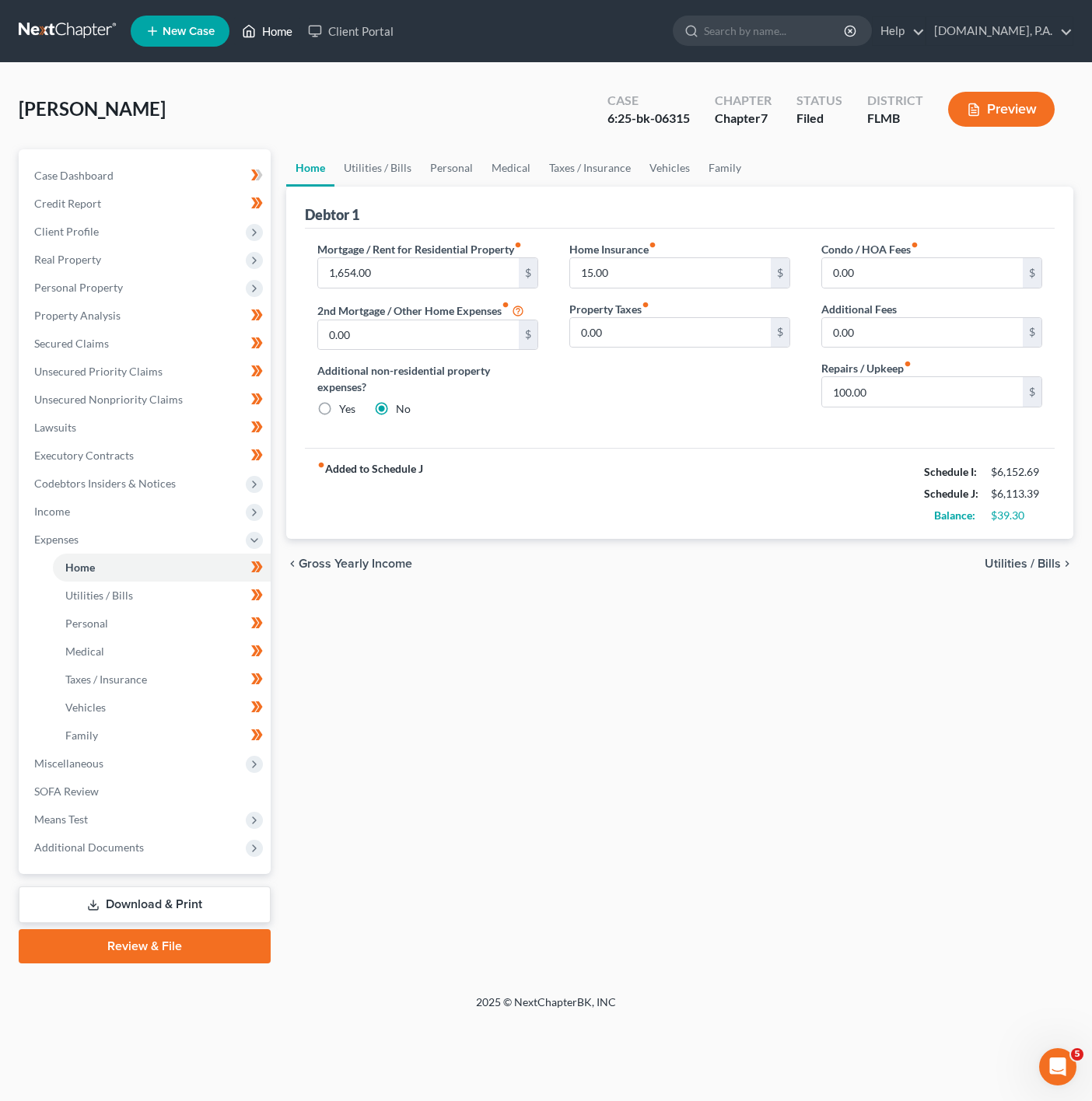
click at [269, 35] on link "Home" at bounding box center [267, 31] width 66 height 28
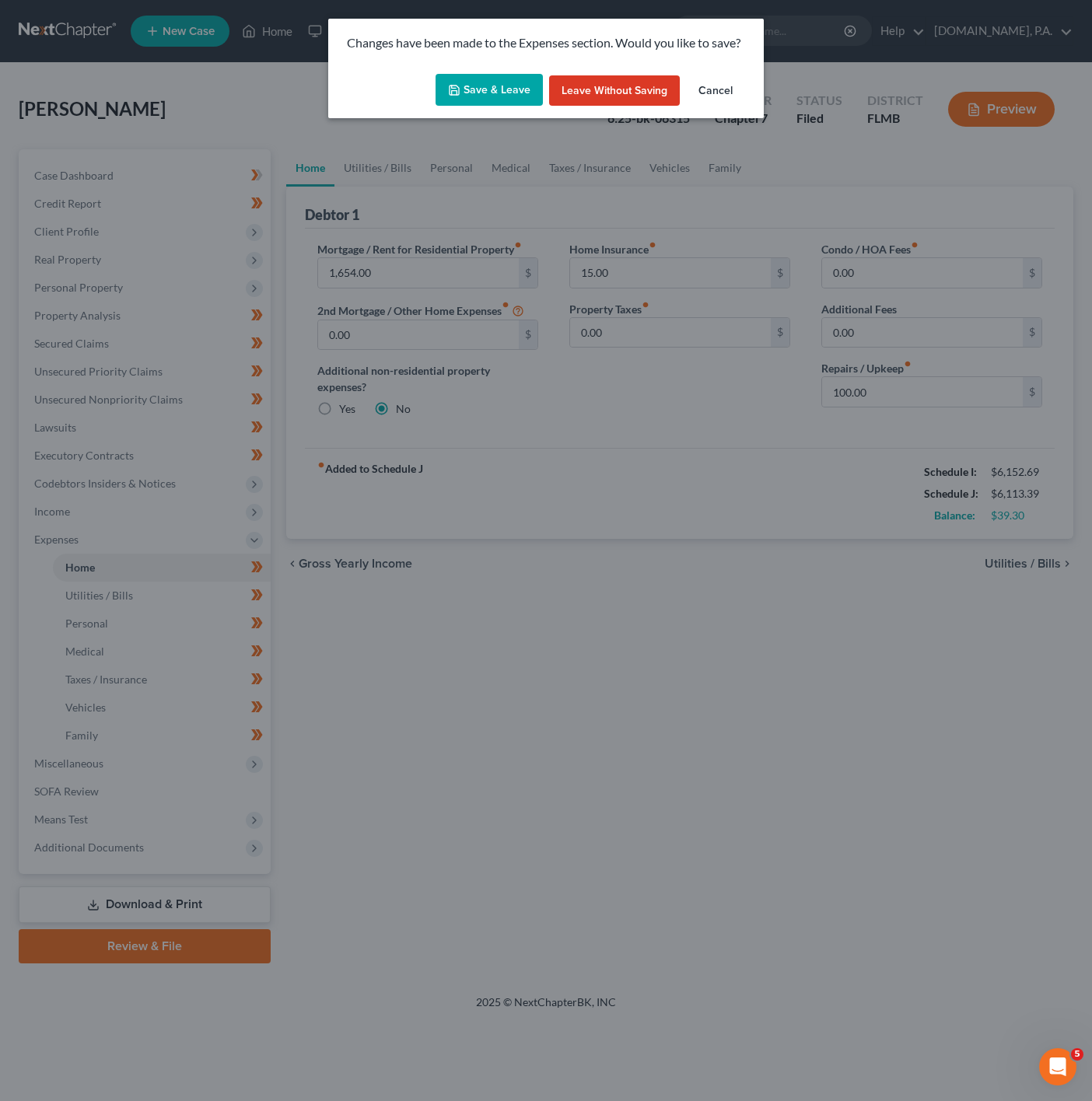
click at [471, 102] on button "Save & Leave" at bounding box center [488, 91] width 107 height 33
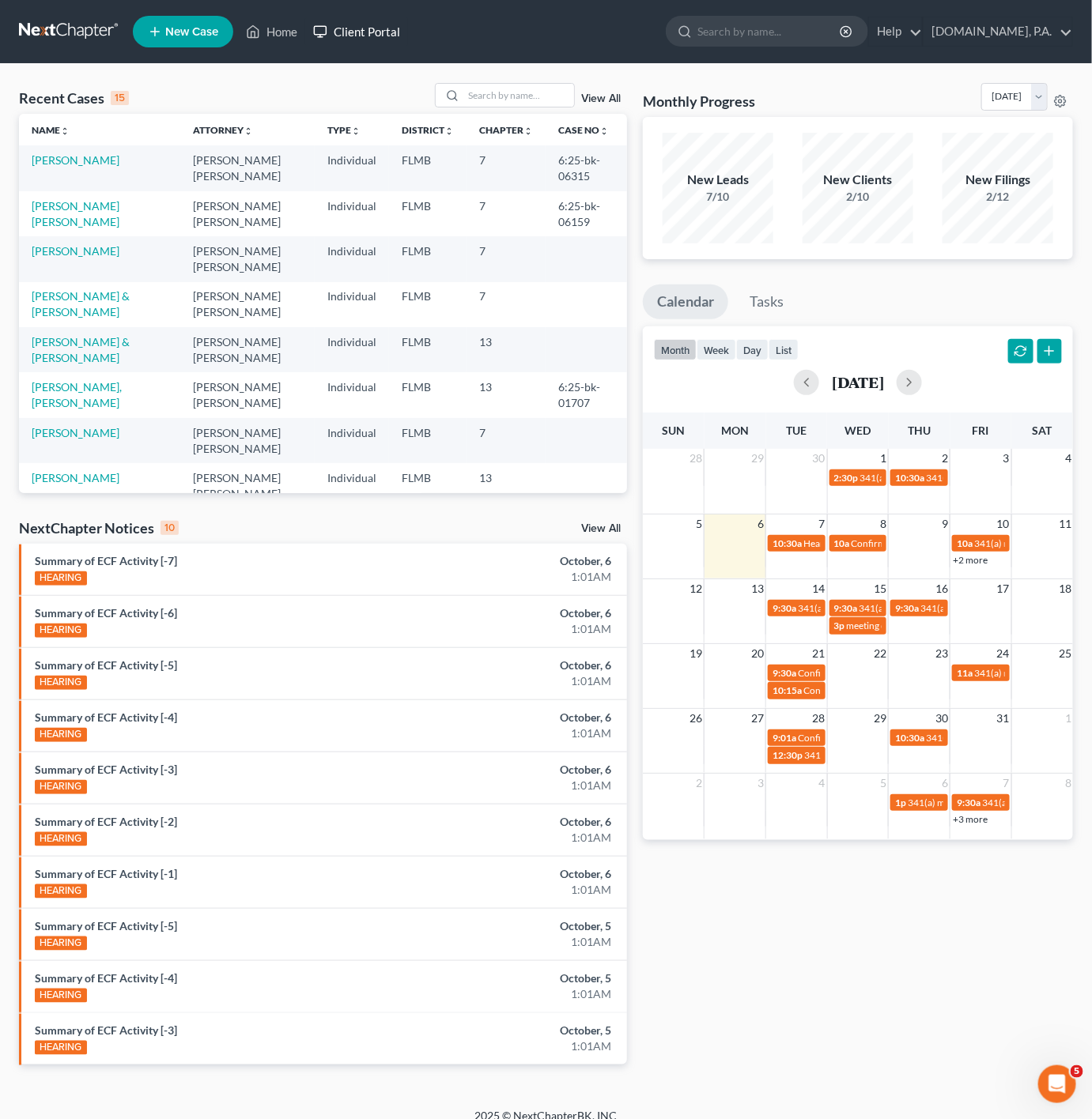
click at [357, 33] on link "Client Portal" at bounding box center [356, 32] width 103 height 29
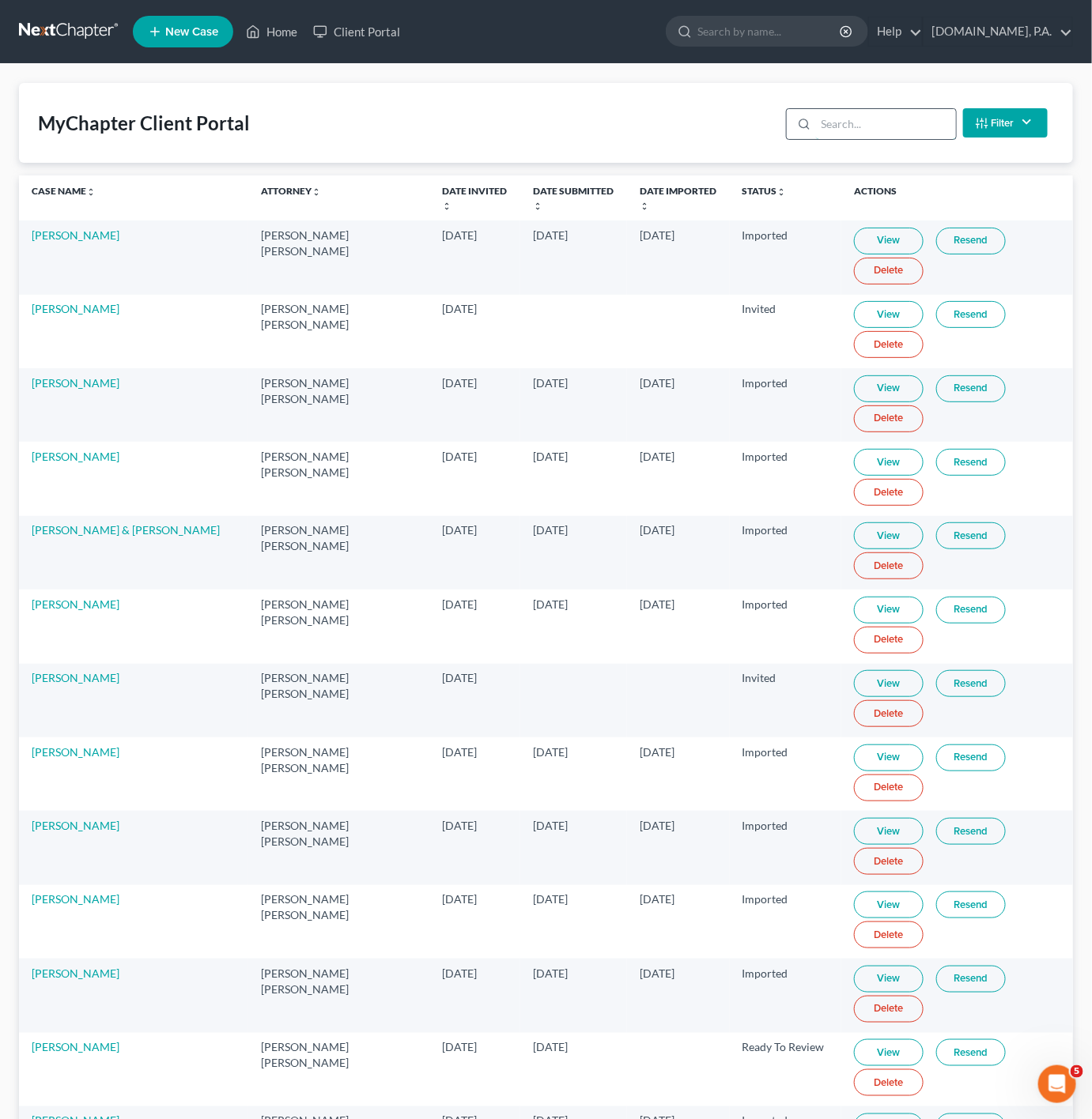
click at [896, 119] on input "search" at bounding box center [886, 124] width 140 height 30
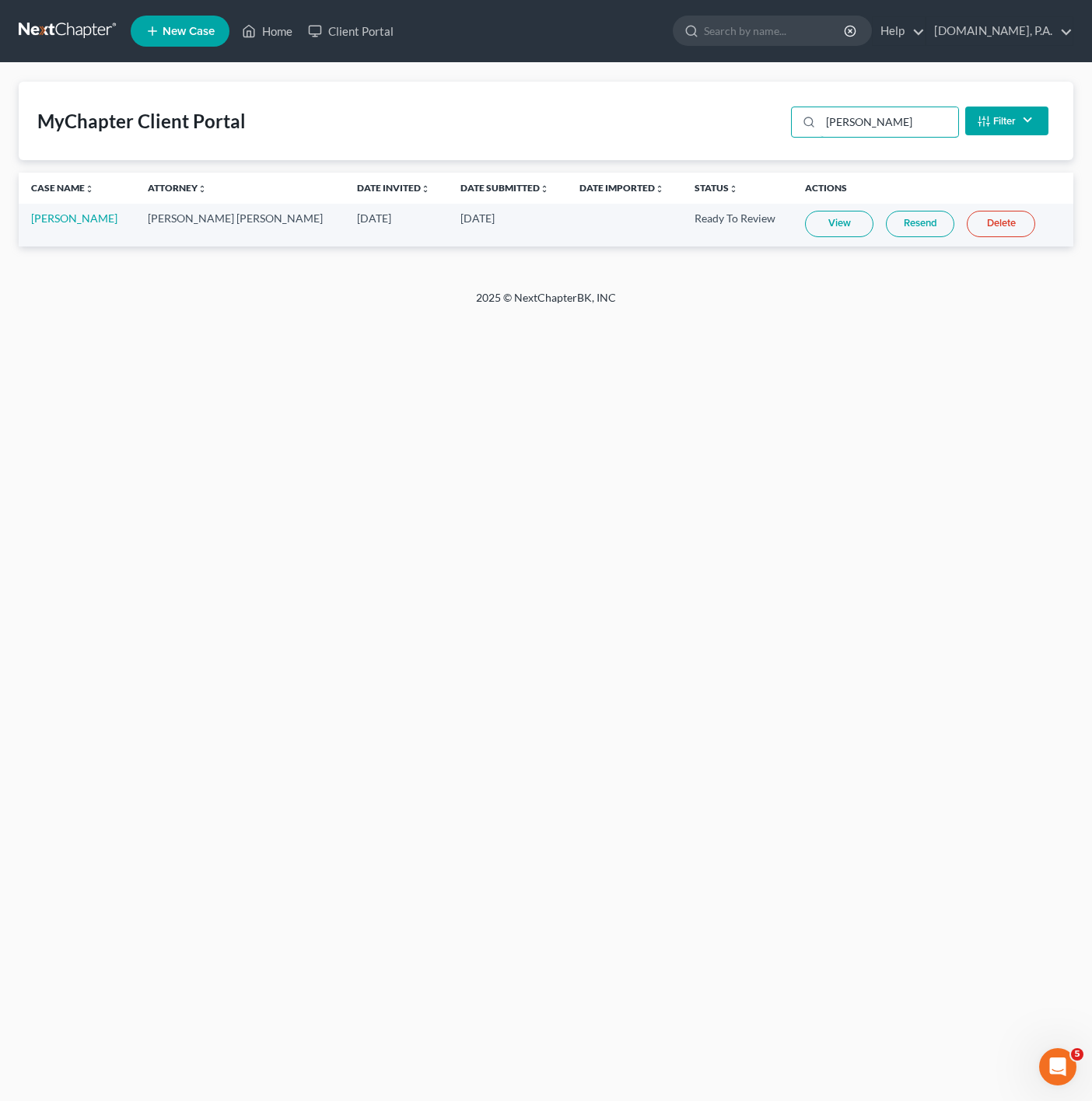
type input "[PERSON_NAME]"
click at [805, 220] on link "View" at bounding box center [839, 223] width 69 height 27
click at [822, 45] on div at bounding box center [773, 30] width 199 height 30
click at [778, 34] on input "search" at bounding box center [776, 30] width 143 height 28
click at [299, 28] on link "Home" at bounding box center [267, 31] width 66 height 28
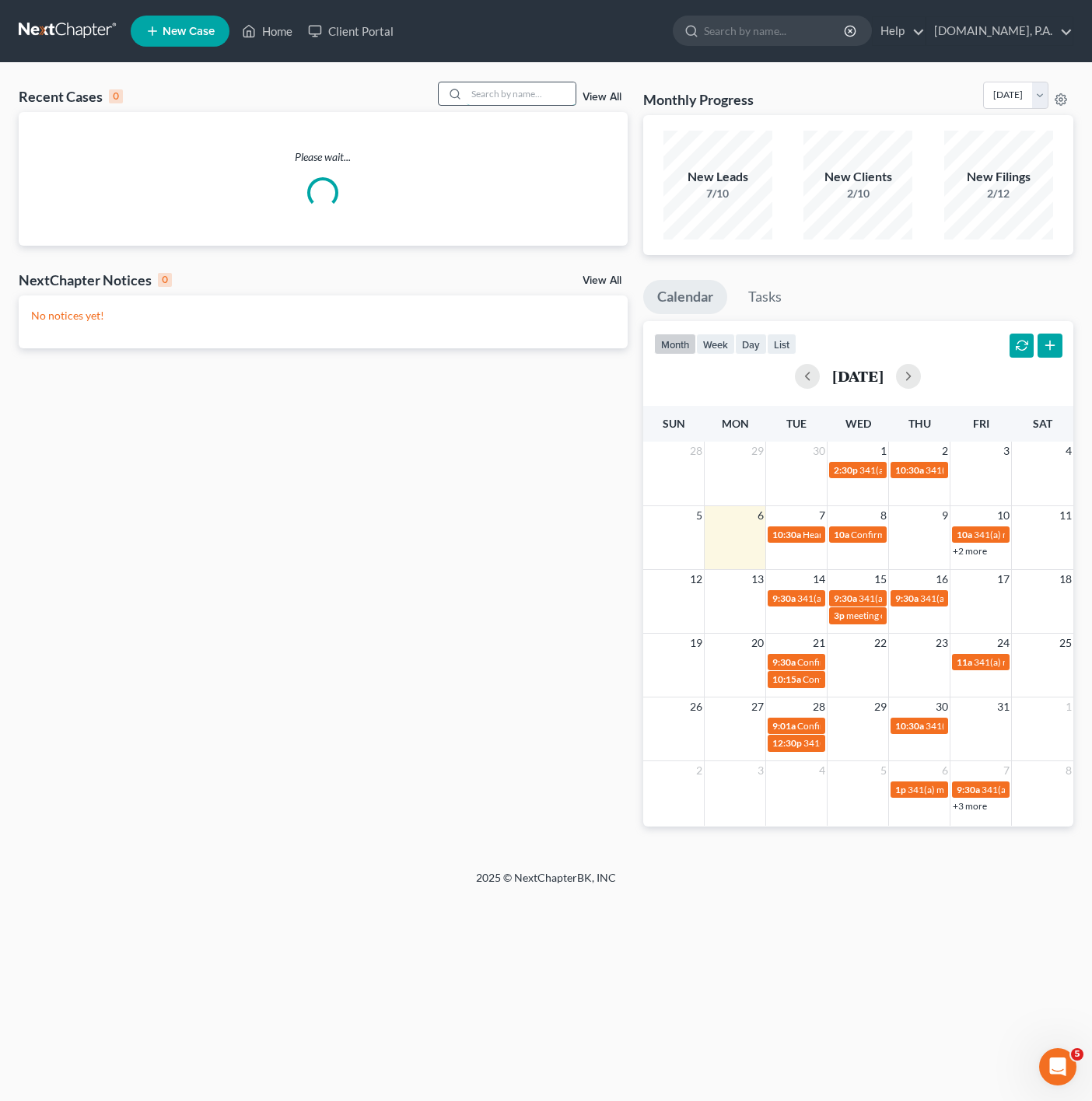
click at [513, 96] on input "search" at bounding box center [520, 93] width 109 height 23
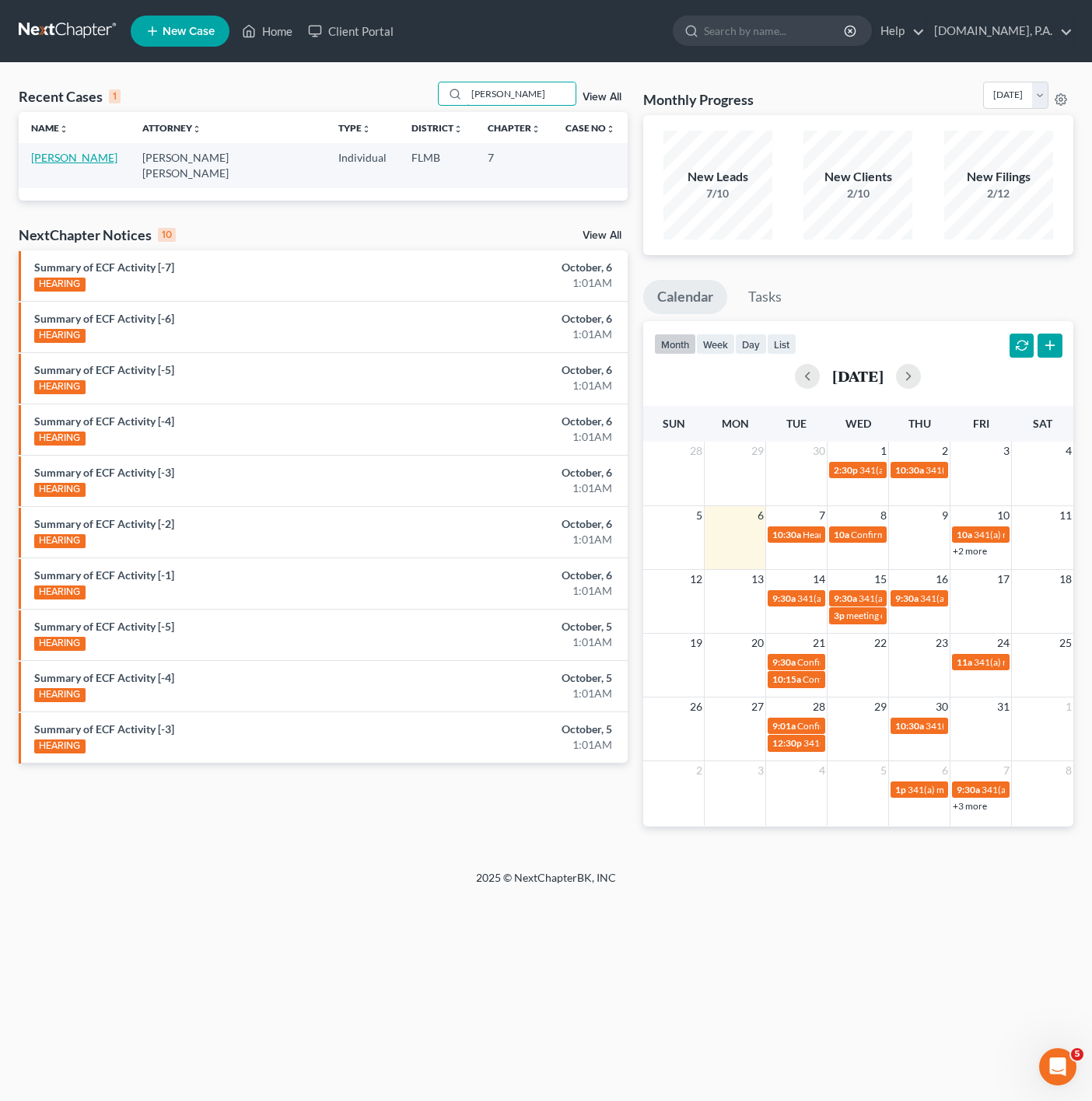
type input "[PERSON_NAME]"
click at [68, 162] on link "[PERSON_NAME]" at bounding box center [74, 157] width 86 height 13
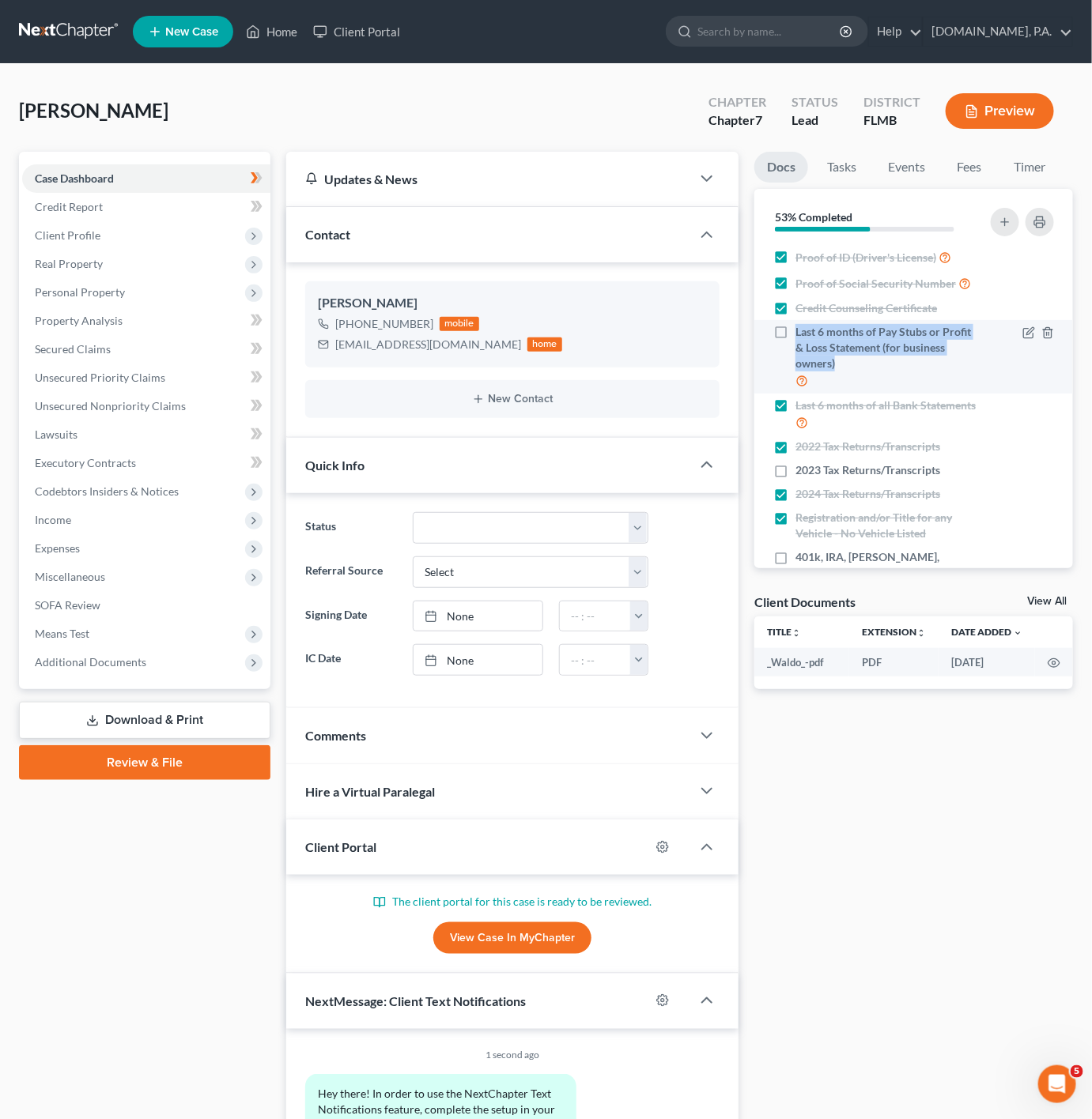
drag, startPoint x: 796, startPoint y: 349, endPoint x: 914, endPoint y: 379, distance: 121.8
click at [914, 372] on span "Last 6 months of Pay Stubs or Profit & Loss Statement (for business owners)" at bounding box center [888, 348] width 184 height 47
click at [909, 339] on span "Last 6 months of Pay Stubs or Profit & Loss Statement (for business owners)" at bounding box center [888, 348] width 184 height 47
click at [811, 335] on input "Last 6 months of Pay Stubs or Profit & Loss Statement (for business owners)" at bounding box center [806, 329] width 10 height 10
click at [796, 349] on label "Last 6 months of Pay Stubs or Profit & Loss Statement (for business owners)" at bounding box center [888, 357] width 184 height 66
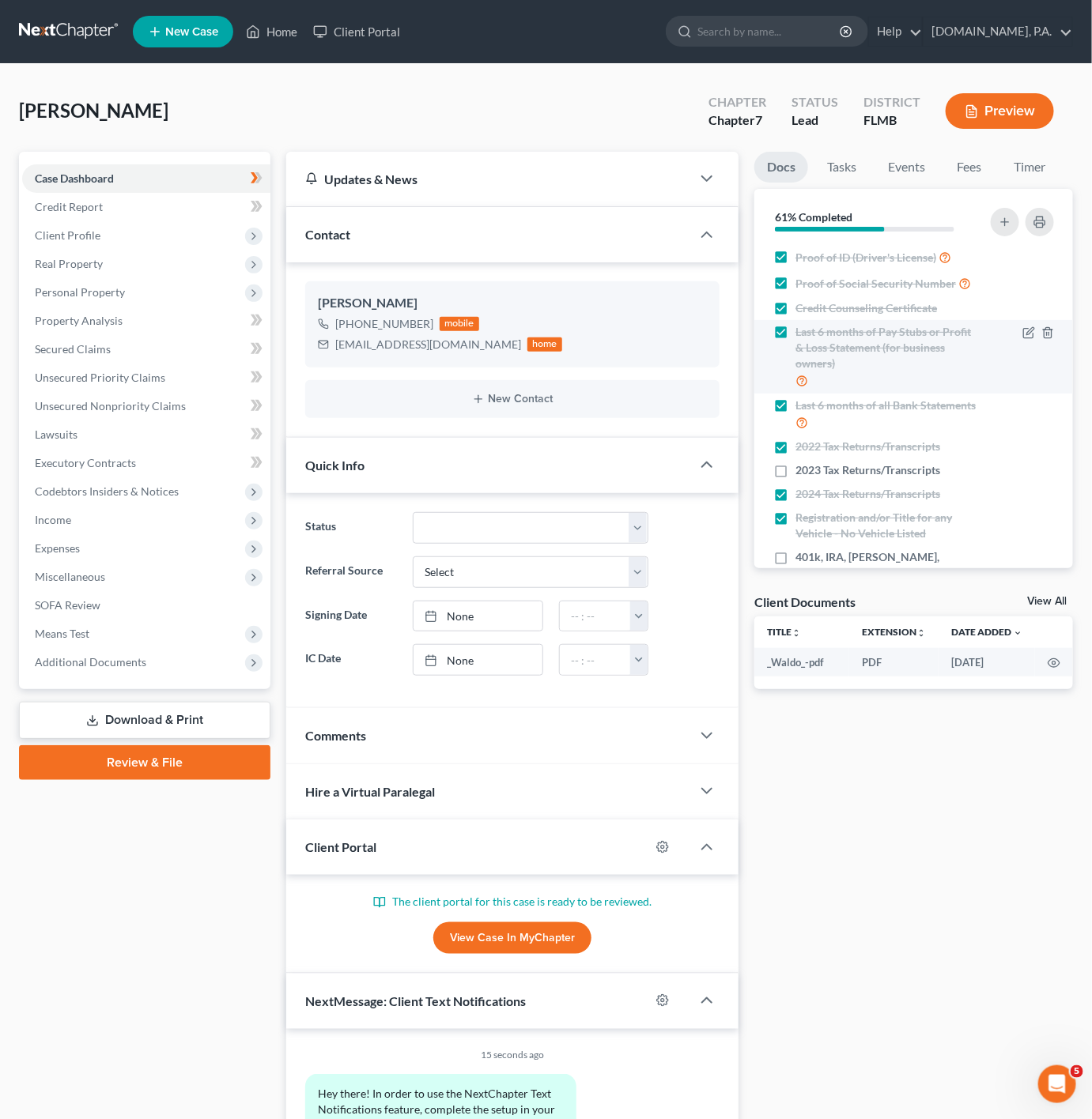
click at [801, 335] on input "Last 6 months of Pay Stubs or Profit & Loss Statement (for business owners)" at bounding box center [806, 329] width 10 height 10
checkbox input "false"
click at [347, 38] on link "Client Portal" at bounding box center [356, 32] width 103 height 29
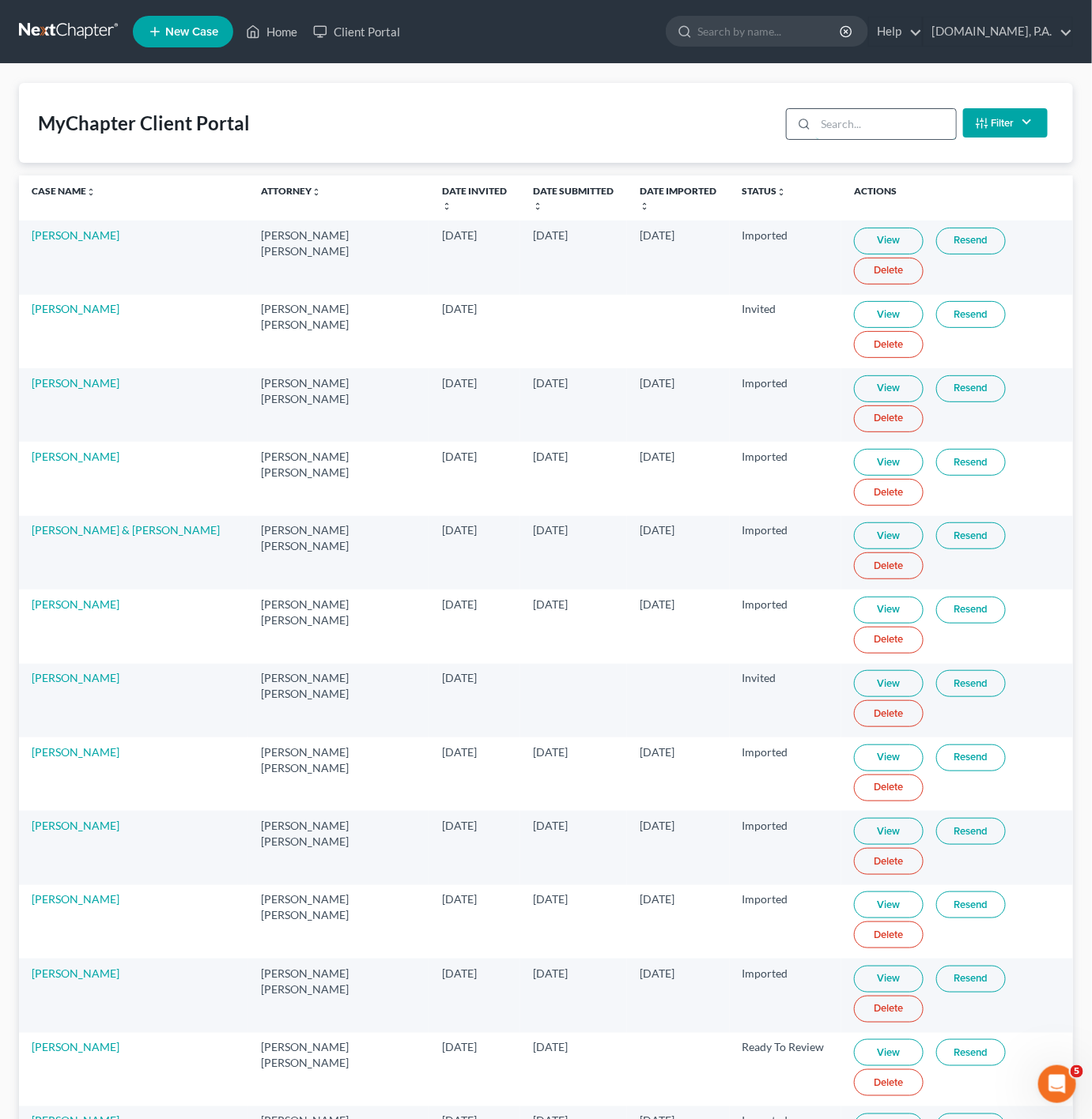
click at [900, 119] on input "search" at bounding box center [886, 124] width 140 height 30
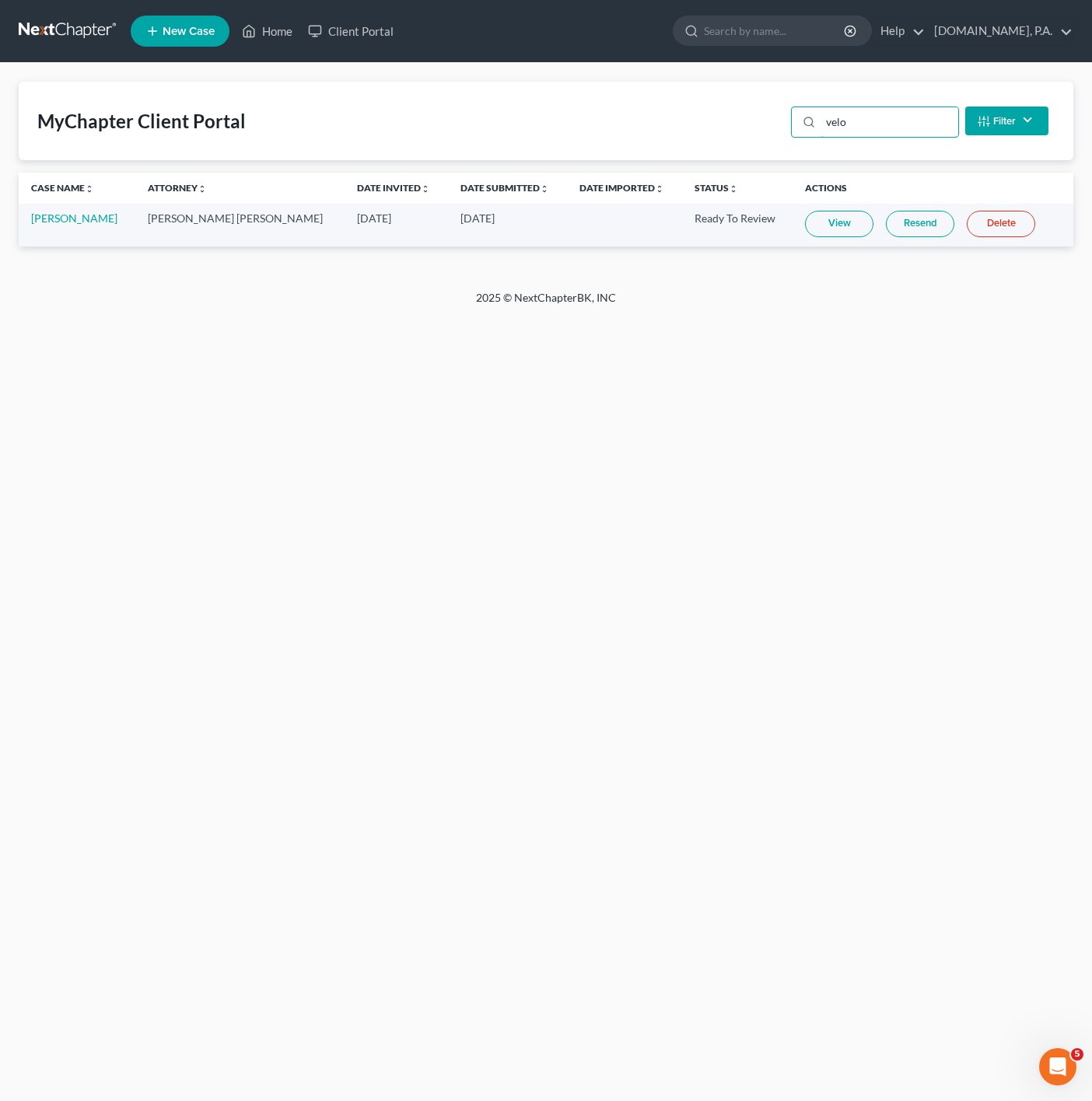
type input "velo"
click at [805, 220] on link "View" at bounding box center [839, 223] width 69 height 27
click at [77, 215] on link "[PERSON_NAME]" at bounding box center [74, 218] width 86 height 13
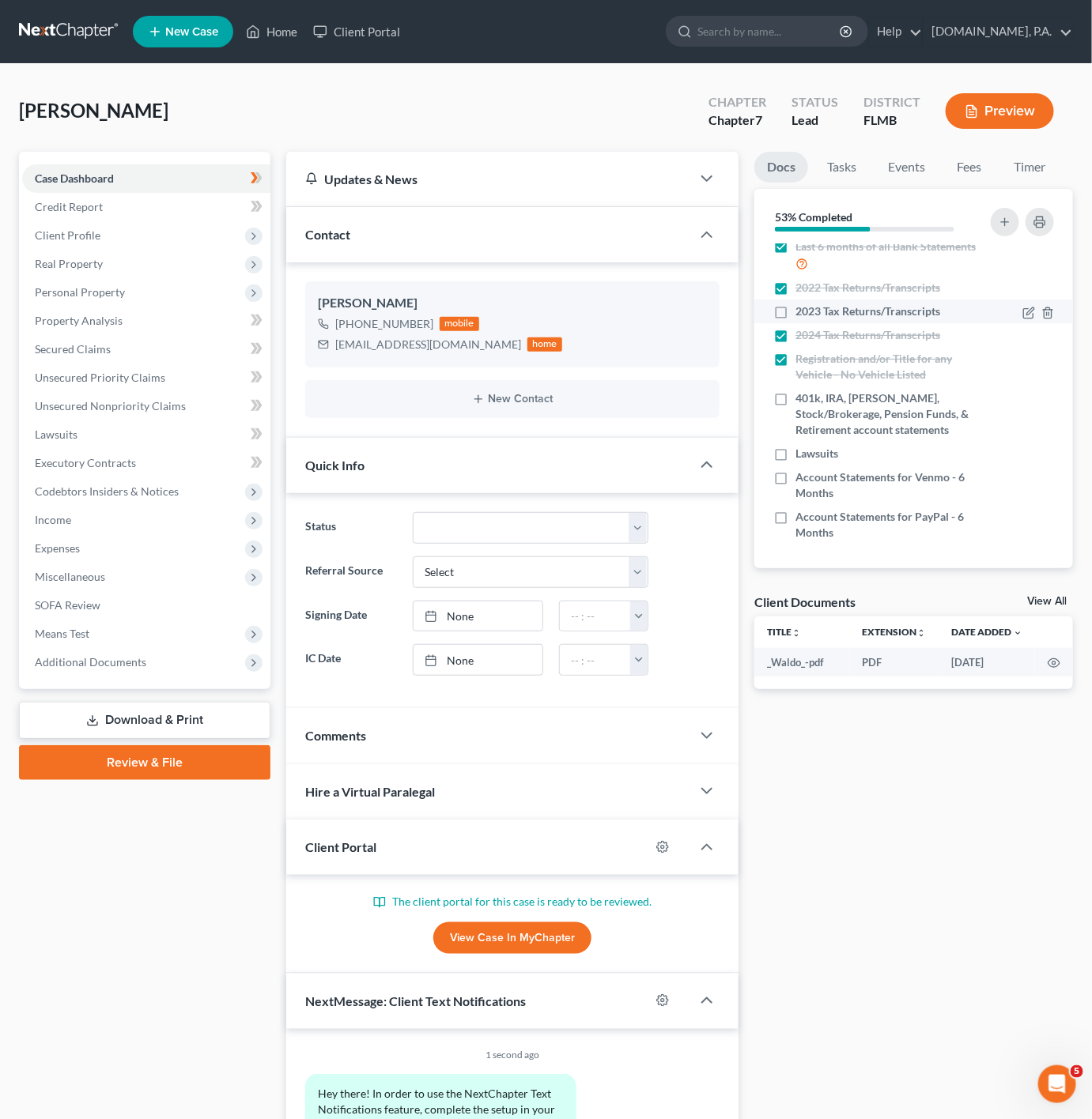
scroll to position [192, 0]
drag, startPoint x: 959, startPoint y: 823, endPoint x: 1092, endPoint y: 731, distance: 161.7
click at [959, 823] on div "Docs Tasks Events Fees Timer 53% Completed Nothing here yet! Proof of ID (Drive…" at bounding box center [914, 665] width 335 height 1028
click at [799, 965] on div "Docs Tasks Events Fees Timer 53% Completed Nothing here yet! Proof of ID (Drive…" at bounding box center [914, 665] width 335 height 1028
click at [250, 238] on icon at bounding box center [254, 236] width 13 height 13
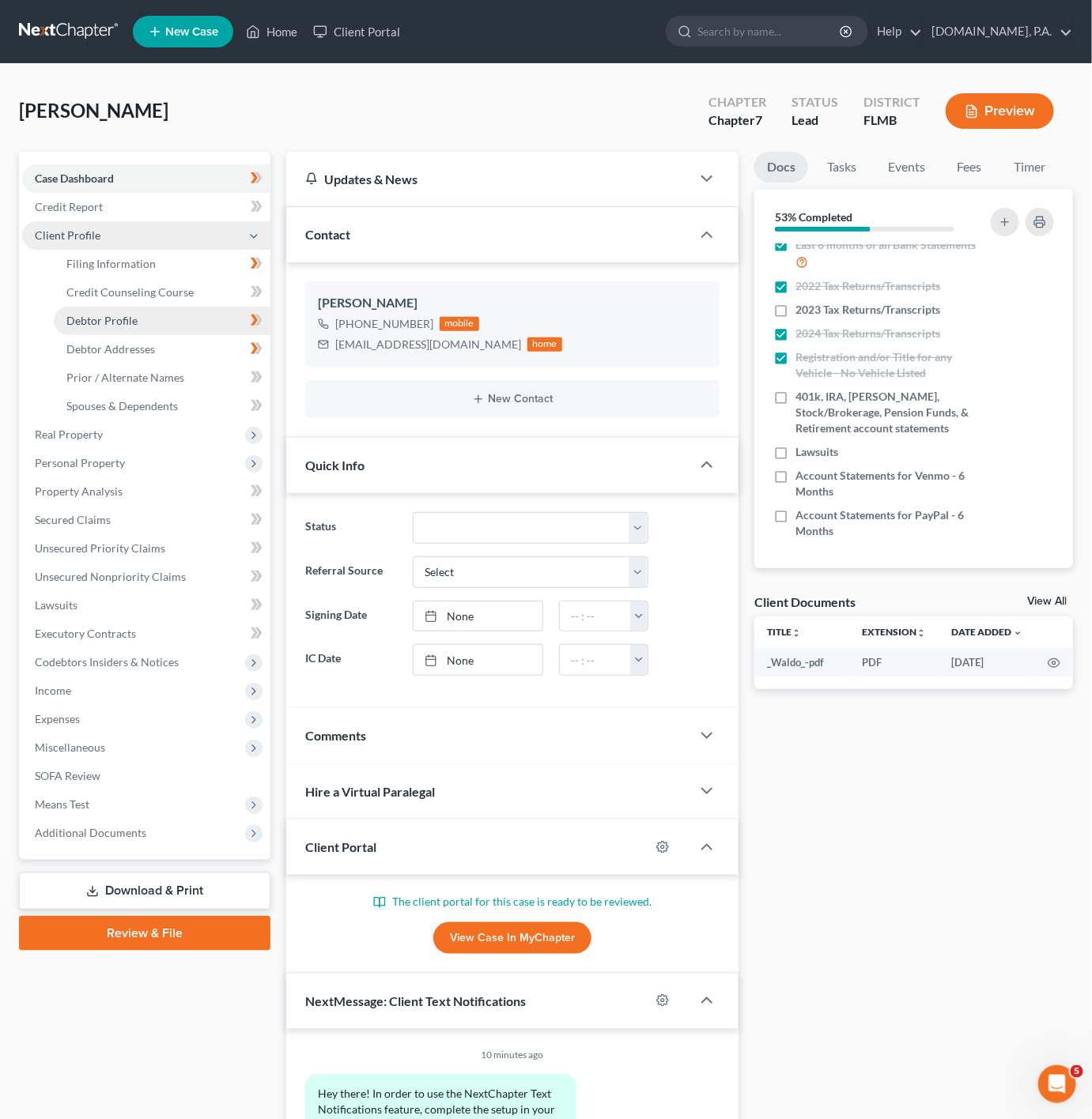
click at [190, 328] on link "Debtor Profile" at bounding box center [162, 321] width 217 height 29
select select "1"
select select "3"
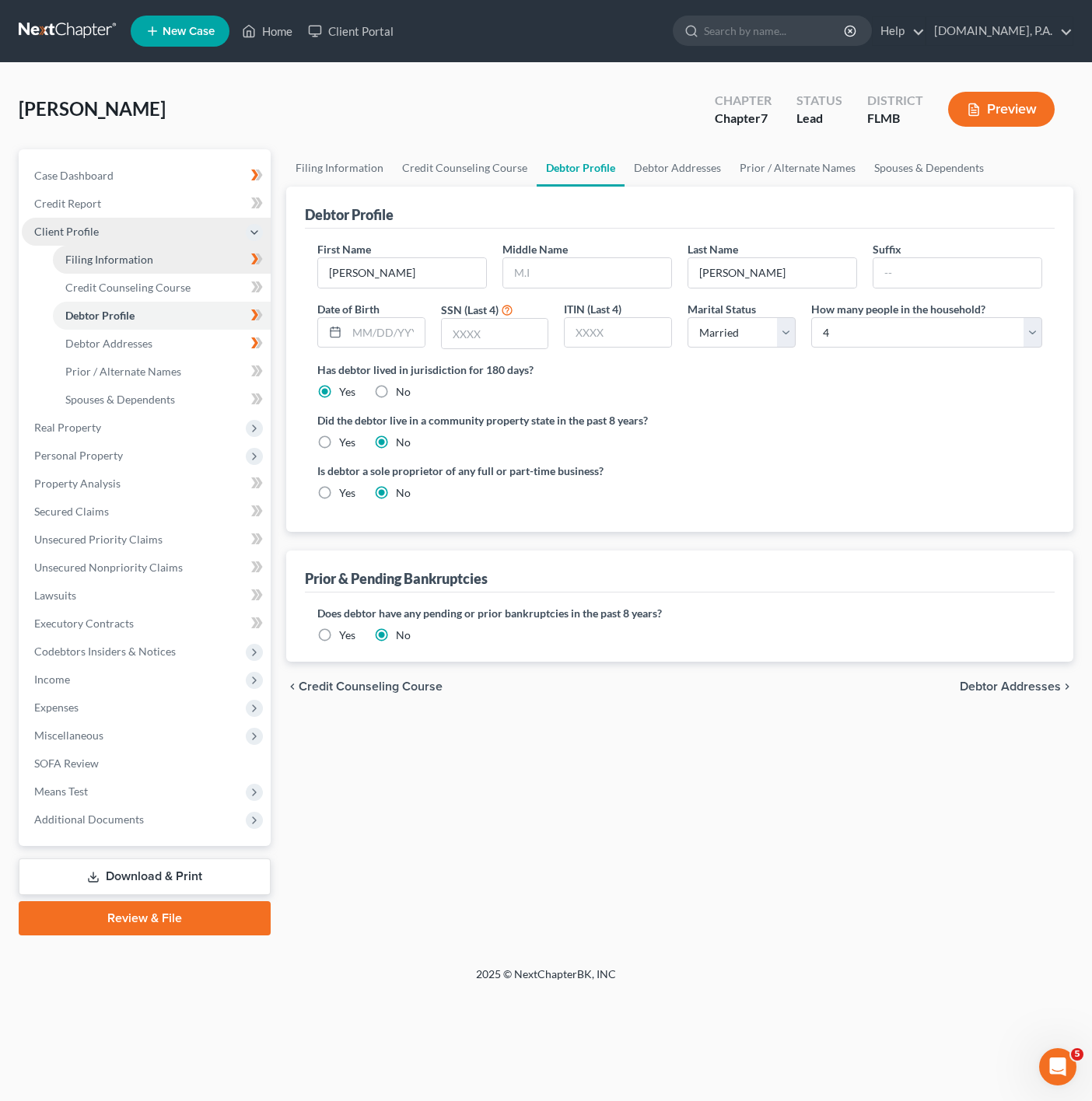
click at [204, 250] on link "Filing Information" at bounding box center [162, 260] width 218 height 28
select select "1"
select select "0"
select select "9"
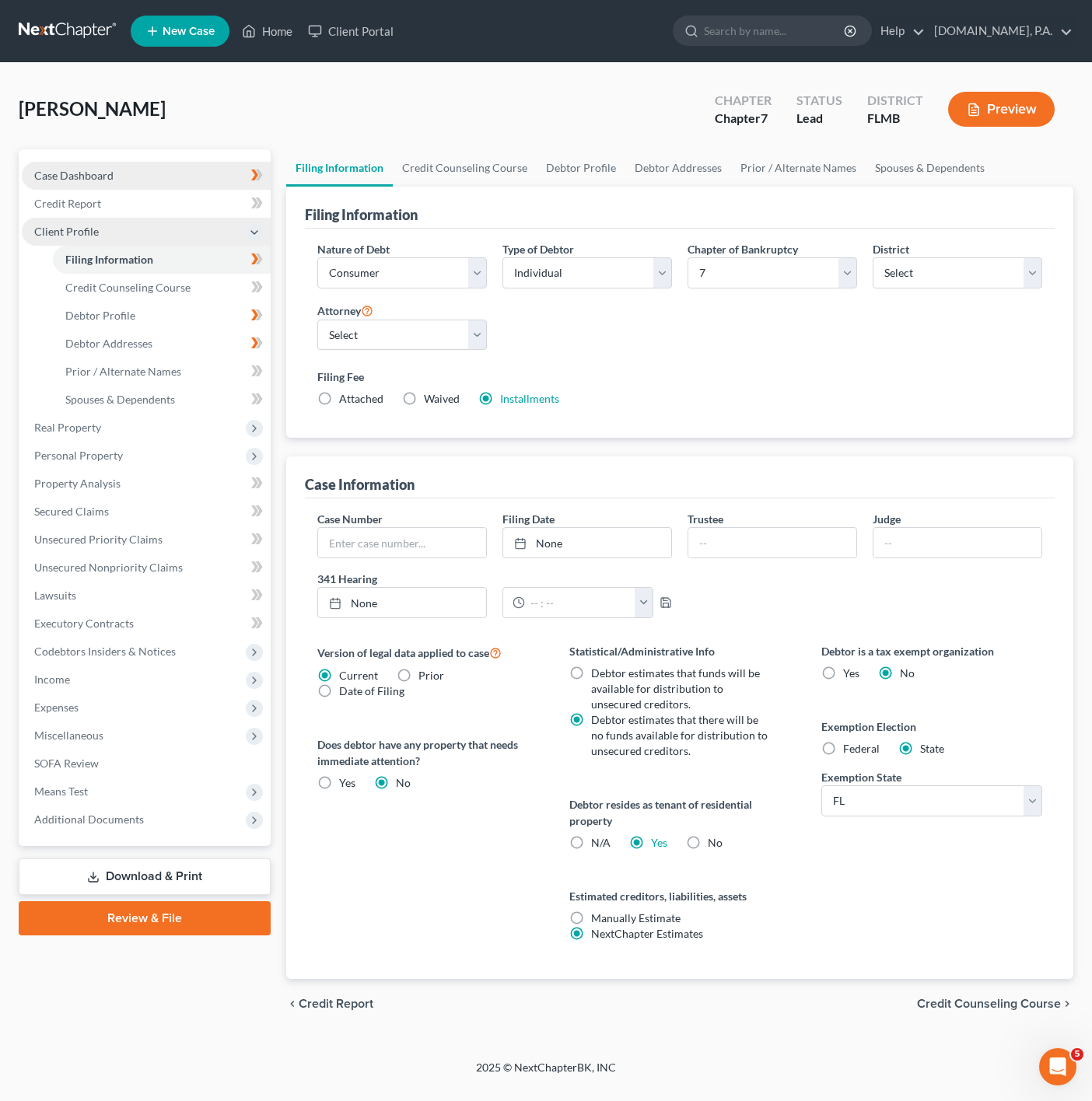
click at [135, 164] on link "Case Dashboard" at bounding box center [146, 176] width 249 height 28
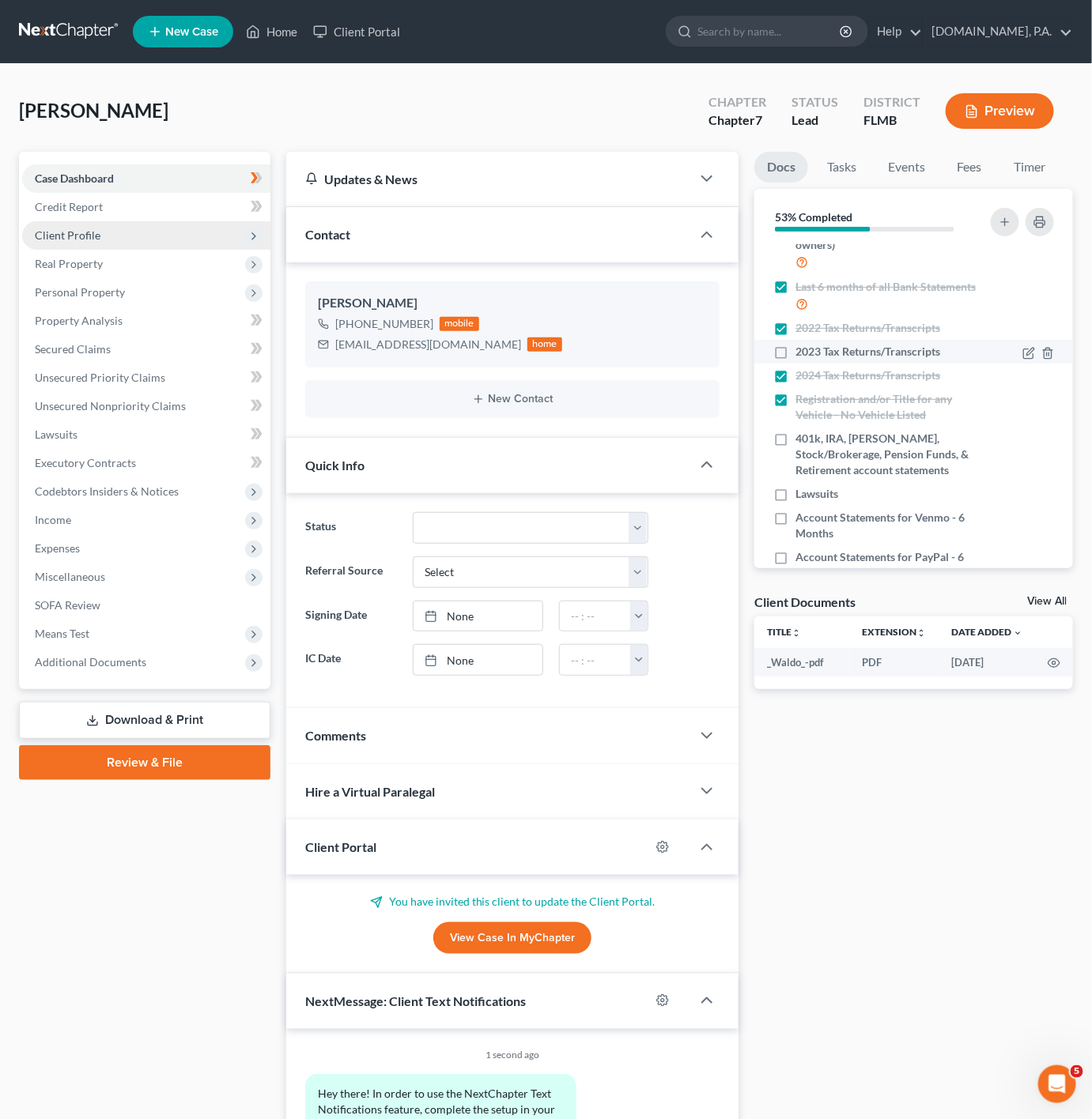
scroll to position [192, 0]
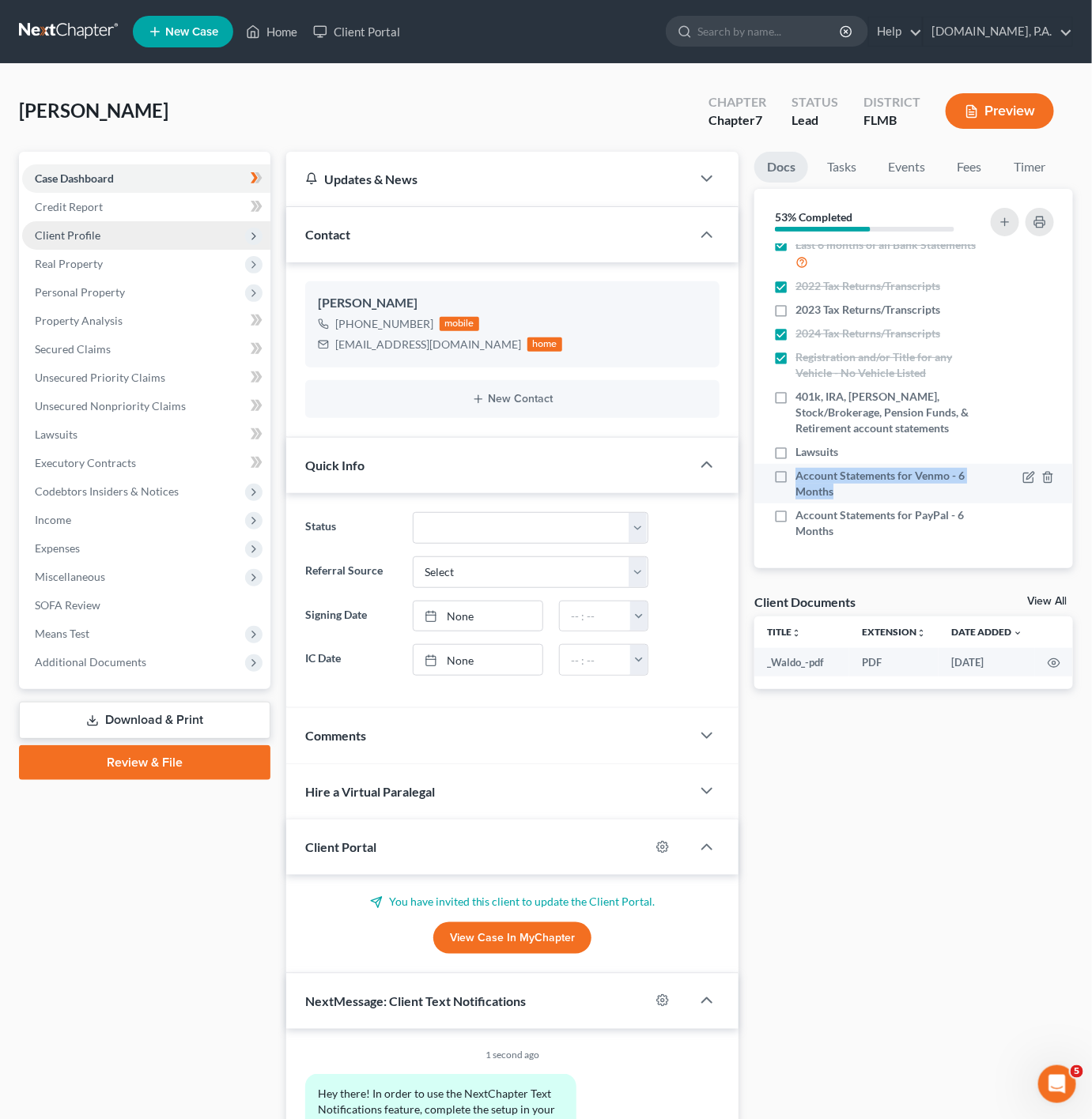
drag, startPoint x: 800, startPoint y: 473, endPoint x: 928, endPoint y: 494, distance: 129.7
click at [928, 494] on span "Account Statements for Venmo - 6 Months" at bounding box center [888, 483] width 184 height 32
copy span "Account Statements for Venmo - 6 Months"
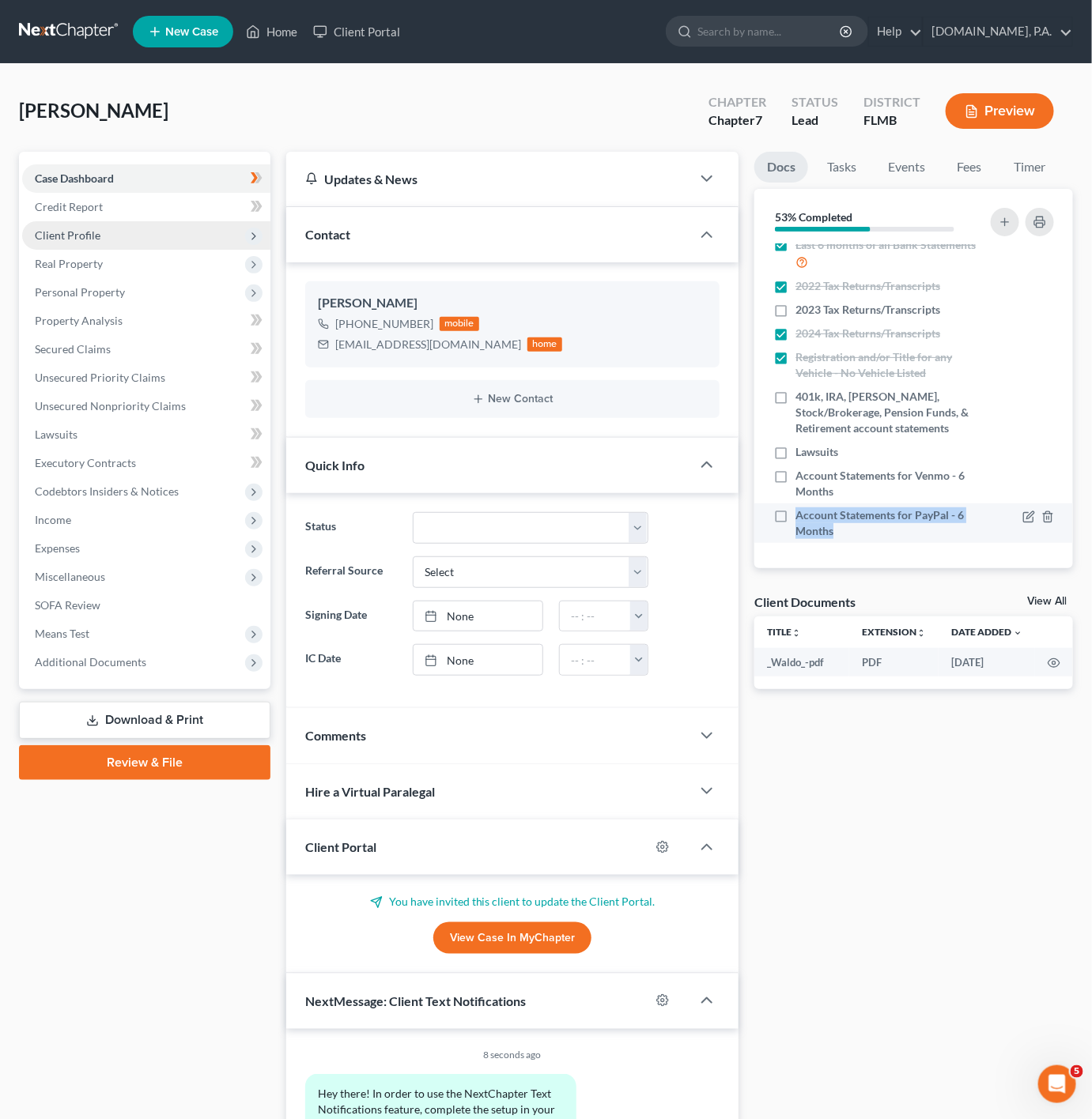
drag, startPoint x: 911, startPoint y: 533, endPoint x: 797, endPoint y: 520, distance: 114.7
click at [797, 520] on span "Account Statements for PayPal - 6 Months" at bounding box center [888, 523] width 184 height 32
copy span "Account Statements for PayPal - 6 Months"
click at [914, 576] on div "Docs Tasks Events Fees Timer 53% Completed Nothing here yet! Proof of ID (Drive…" at bounding box center [914, 665] width 335 height 1028
